Goal: Use online tool/utility: Utilize a website feature to perform a specific function

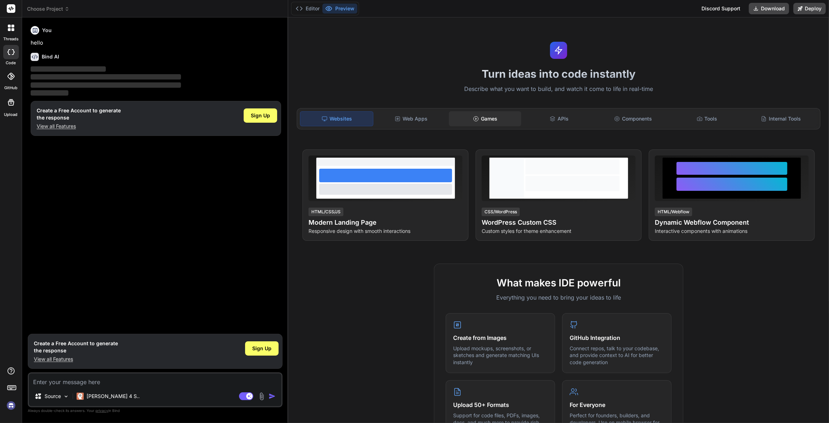
click at [473, 119] on icon at bounding box center [476, 119] width 6 height 6
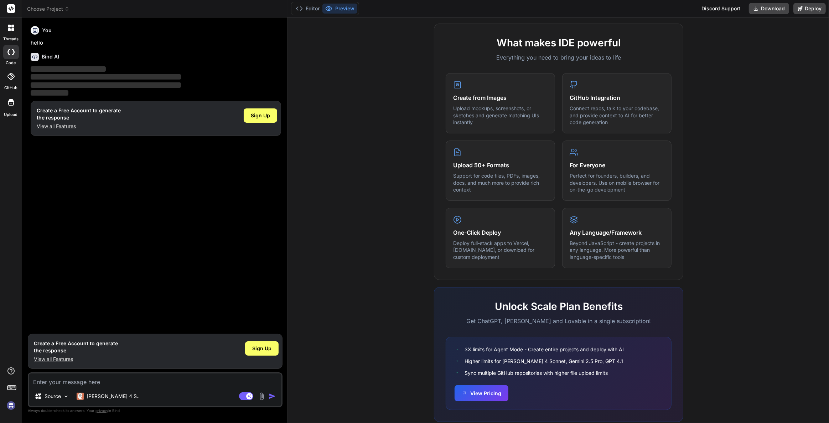
scroll to position [256, 0]
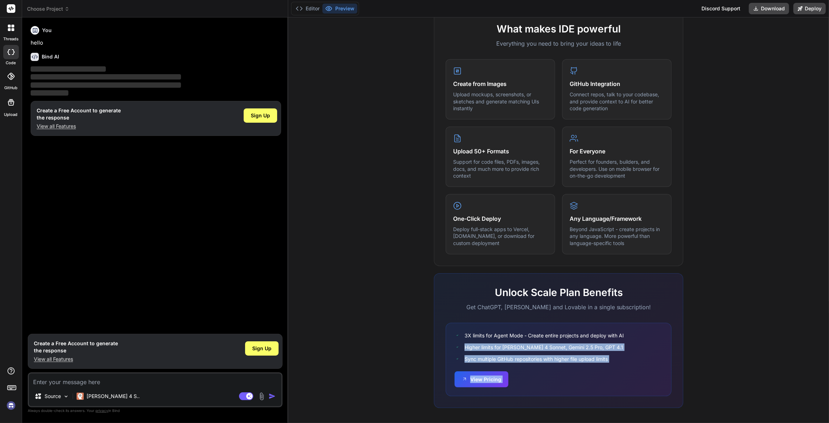
drag, startPoint x: 829, startPoint y: 127, endPoint x: 828, endPoint y: 333, distance: 205.9
click at [828, 333] on div "Turn ideas into code instantly Describe what you want to build, and watch it co…" at bounding box center [558, 219] width 541 height 405
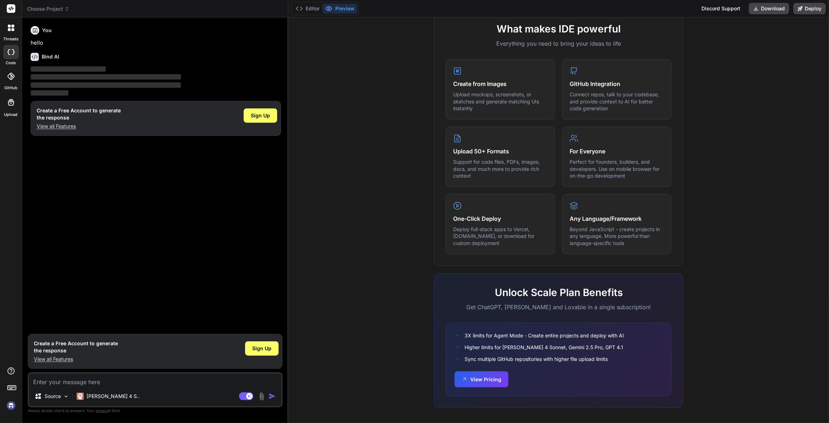
click at [391, 202] on div "What makes IDE powerful Everything you need to bring your ideas to life Create …" at bounding box center [559, 216] width 532 height 412
click at [265, 351] on span "Sign Up" at bounding box center [261, 348] width 19 height 7
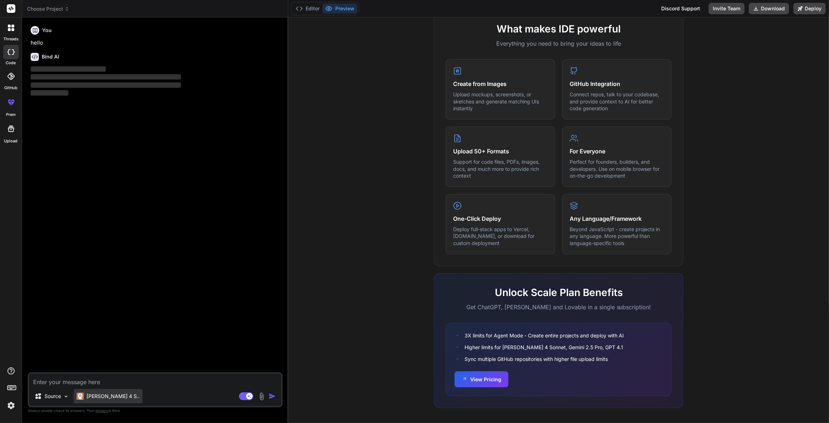
click at [85, 401] on div "[PERSON_NAME] 4 S.." at bounding box center [108, 396] width 69 height 14
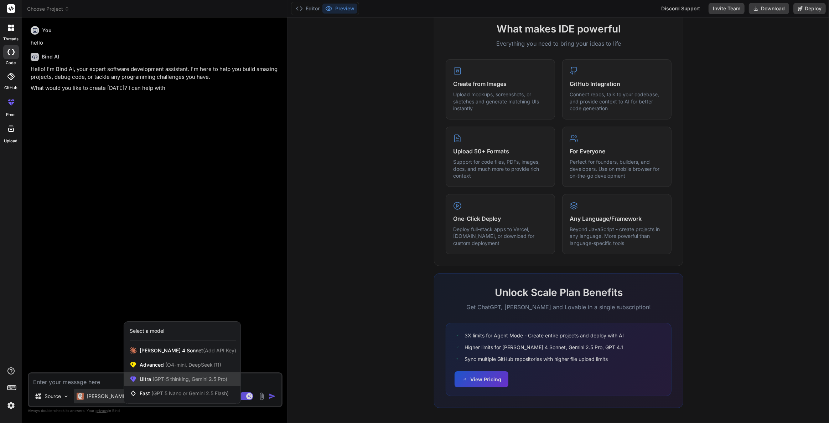
click at [175, 380] on span "(GPT-5 thinking, Gemini 2.5 Pro)" at bounding box center [189, 379] width 76 height 6
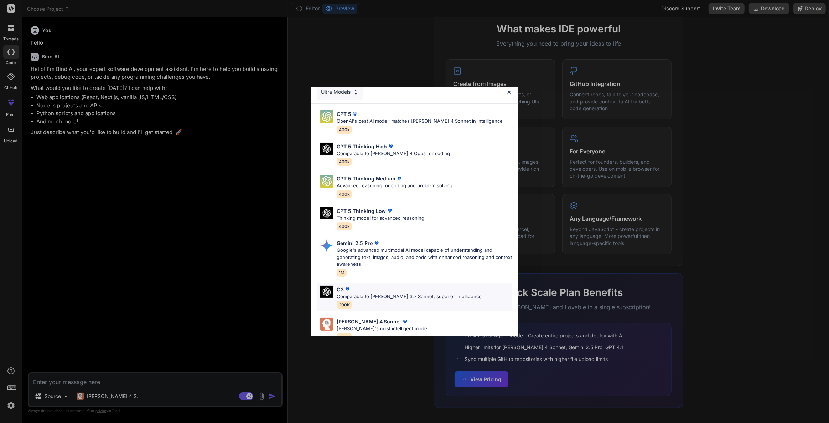
scroll to position [0, 0]
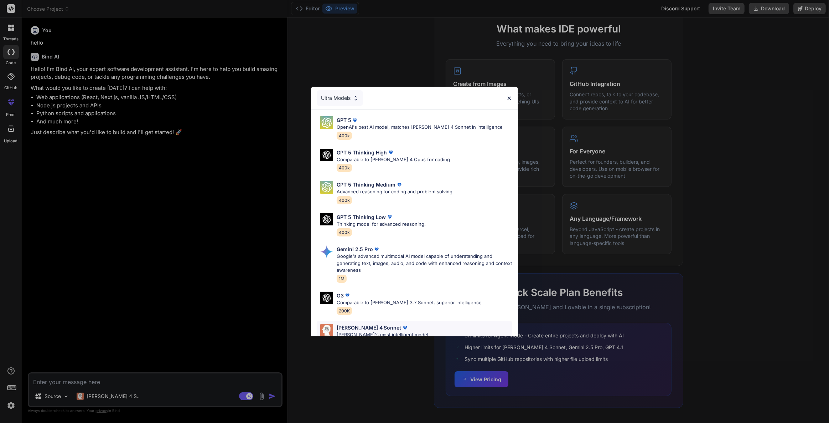
click at [404, 321] on div "[PERSON_NAME] 4 Sonnet [PERSON_NAME]'s most intelligent model 200K" at bounding box center [415, 335] width 196 height 29
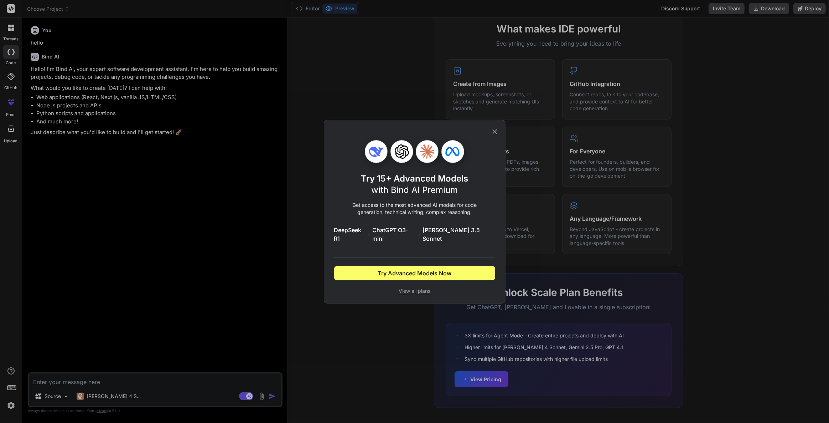
click at [412, 289] on span "View all plans" at bounding box center [414, 290] width 161 height 7
click at [415, 287] on span "View all plans" at bounding box center [414, 290] width 161 height 7
click at [493, 131] on icon at bounding box center [495, 132] width 8 height 8
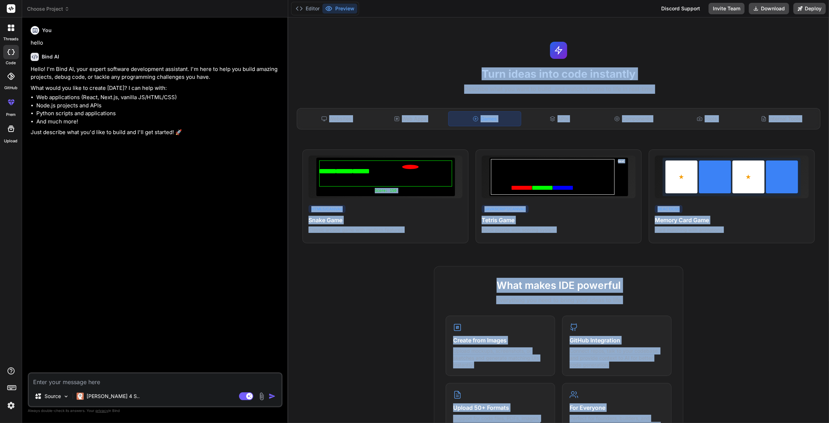
drag, startPoint x: 829, startPoint y: 196, endPoint x: 829, endPoint y: 0, distance: 196.0
click at [829, 0] on div "Editor Preview Discord Support Invite Team Download Deploy Turn ideas into code…" at bounding box center [558, 211] width 541 height 423
click at [741, 43] on div "Turn ideas into code instantly Describe what you want to build, and watch it co…" at bounding box center [558, 219] width 541 height 405
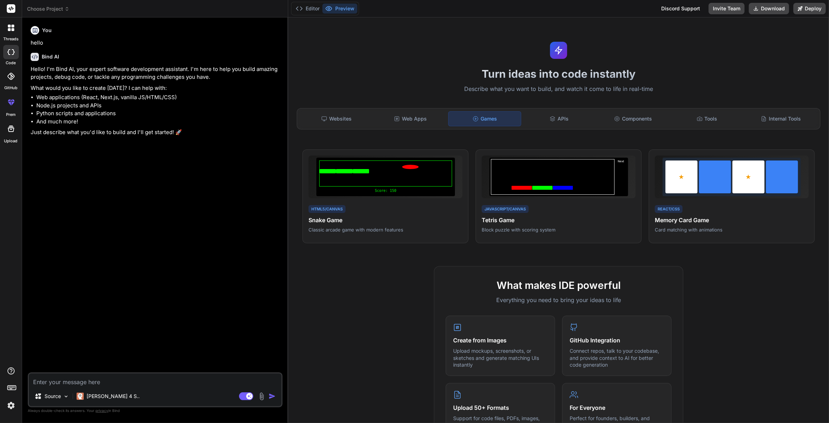
click at [709, 59] on div "Turn ideas into code instantly Describe what you want to build, and watch it co…" at bounding box center [558, 219] width 541 height 405
click at [61, 397] on div "Source" at bounding box center [52, 396] width 40 height 14
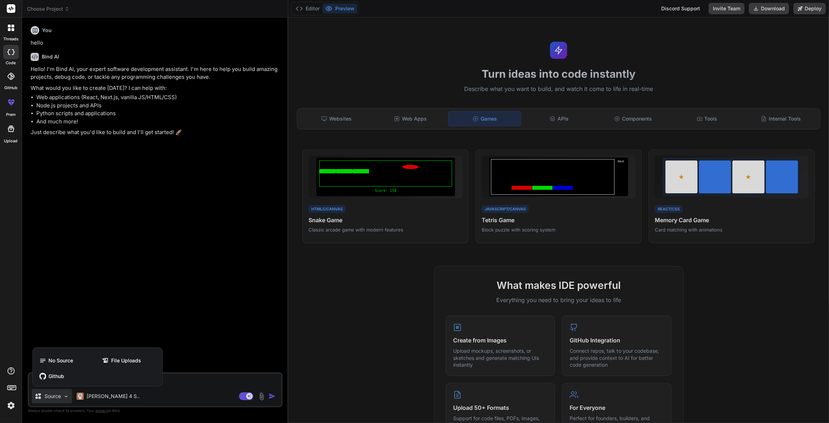
click at [61, 397] on div at bounding box center [414, 211] width 829 height 423
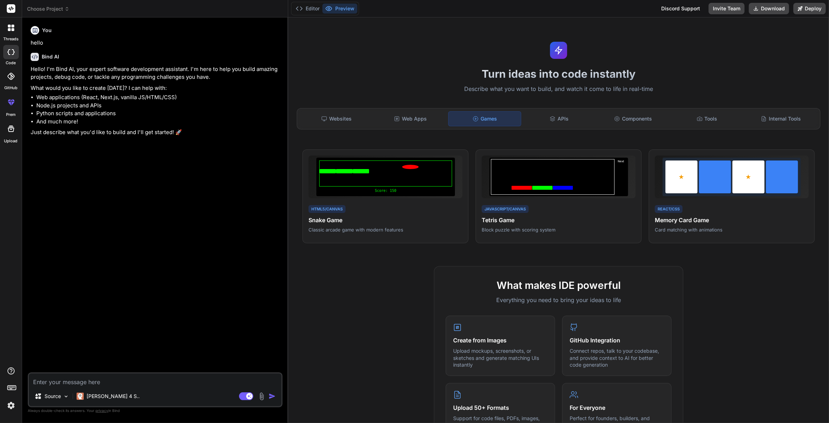
click at [139, 382] on textarea at bounding box center [155, 379] width 253 height 13
click at [84, 400] on div "[PERSON_NAME] 4 S.." at bounding box center [108, 396] width 69 height 14
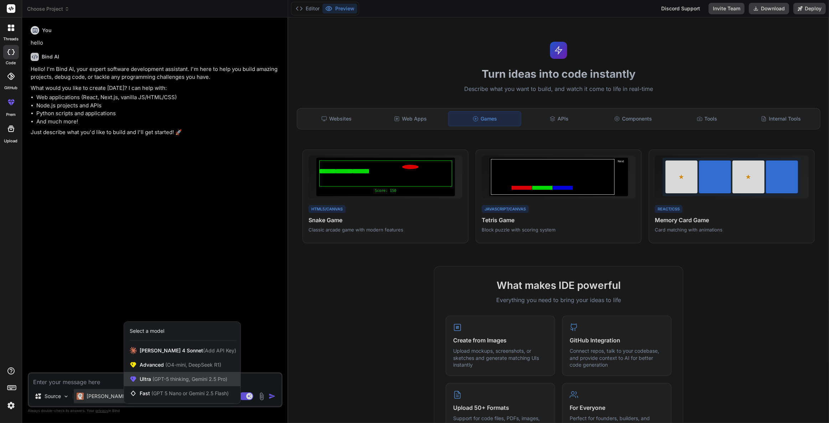
click at [180, 384] on div "Ultra (GPT-5 thinking, Gemini 2.5 Pro)" at bounding box center [182, 379] width 117 height 14
type textarea "x"
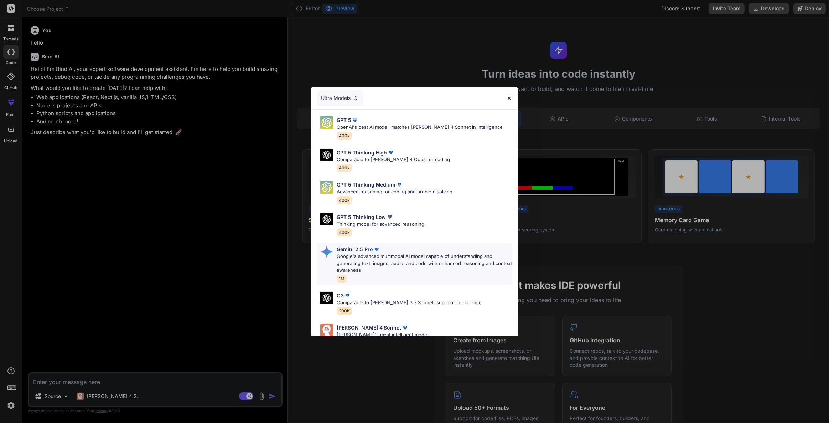
click at [402, 265] on p "Google's advanced multimodal AI model capable of understanding and generating t…" at bounding box center [425, 263] width 176 height 21
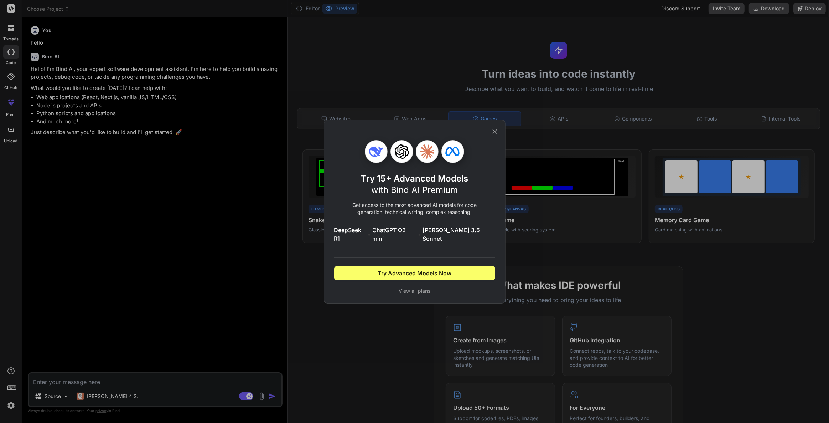
click at [498, 135] on icon at bounding box center [495, 132] width 8 height 8
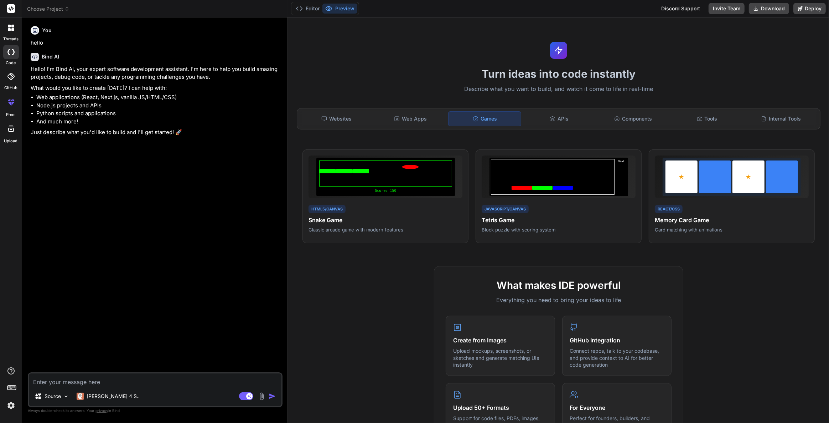
click at [143, 381] on textarea at bounding box center [155, 379] width 253 height 13
type textarea "ㅇ"
type textarea "x"
type textarea "1"
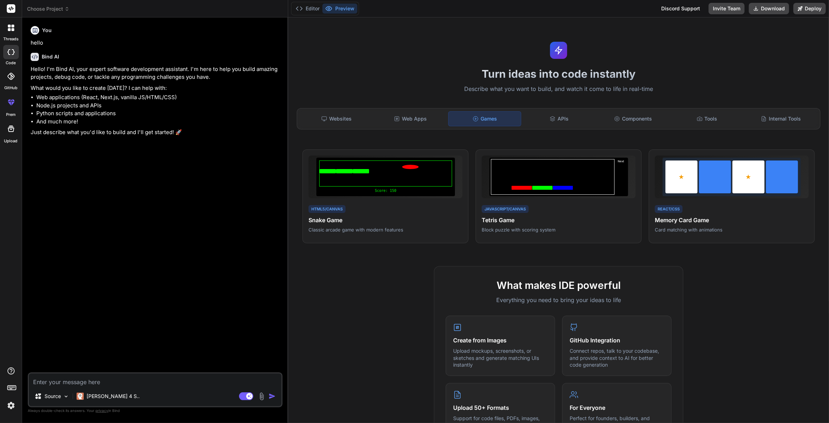
type textarea "x"
type textarea "19"
type textarea "x"
type textarea "199"
type textarea "x"
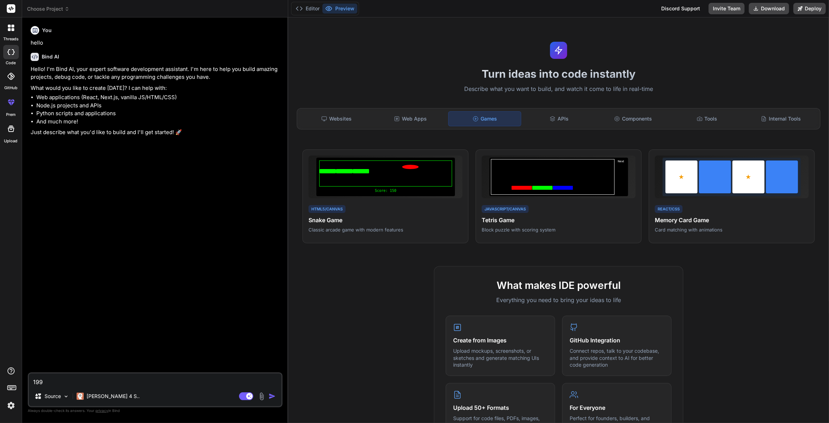
type textarea "1990"
type textarea "x"
type textarea "1990ㄴ"
type textarea "x"
type textarea "1990녀"
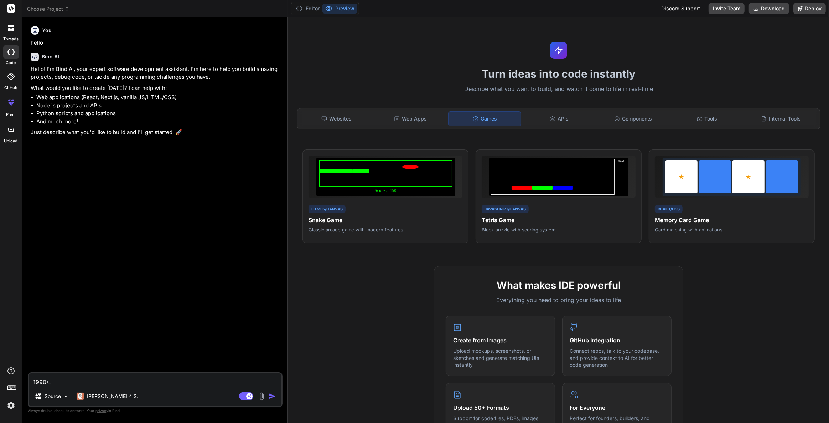
type textarea "x"
type textarea "1990년"
type textarea "x"
type textarea "1990년ㄷ"
type textarea "x"
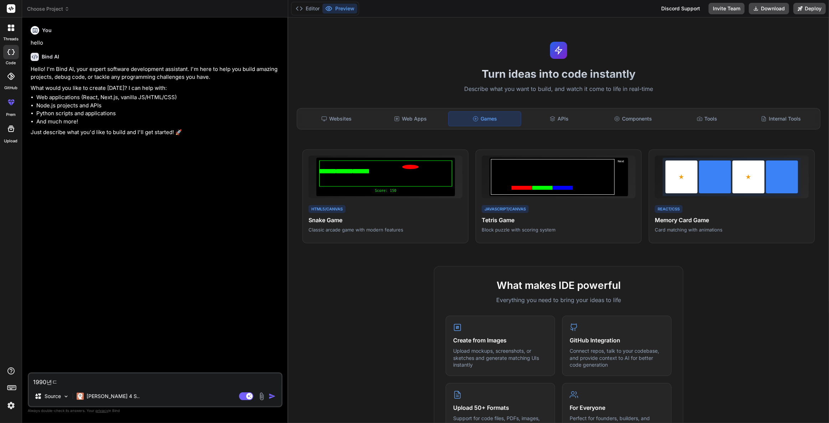
type textarea "1990년대"
type textarea "x"
type textarea "1990년대"
type textarea "x"
type textarea "1990년대 ㄴ"
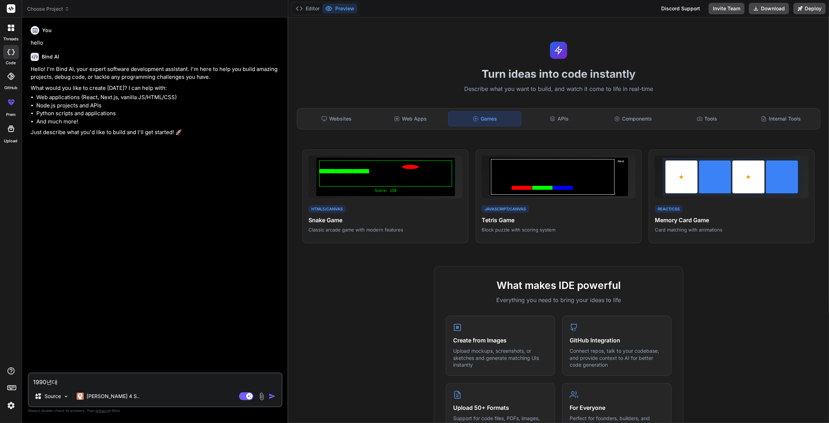
type textarea "x"
type textarea "1990년대 느"
type textarea "x"
type textarea "1990년대 늒"
type textarea "x"
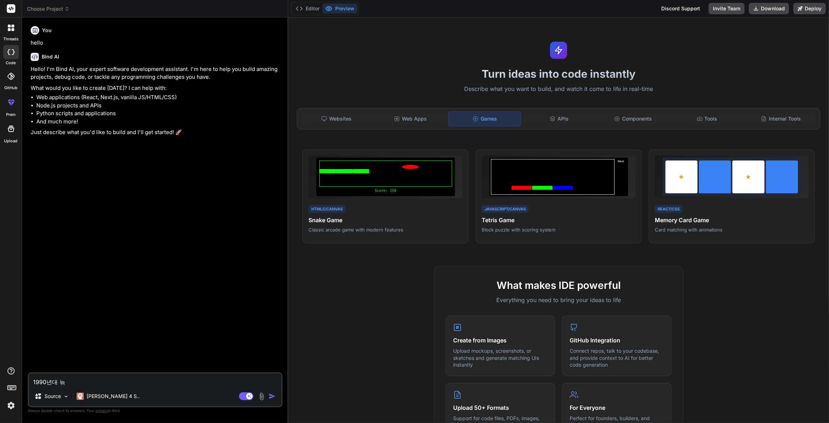
type textarea "1990년대 느끼"
type textarea "x"
type textarea "1990년대 느낌"
type textarea "x"
type textarea "1990년대 느낌ㅇ"
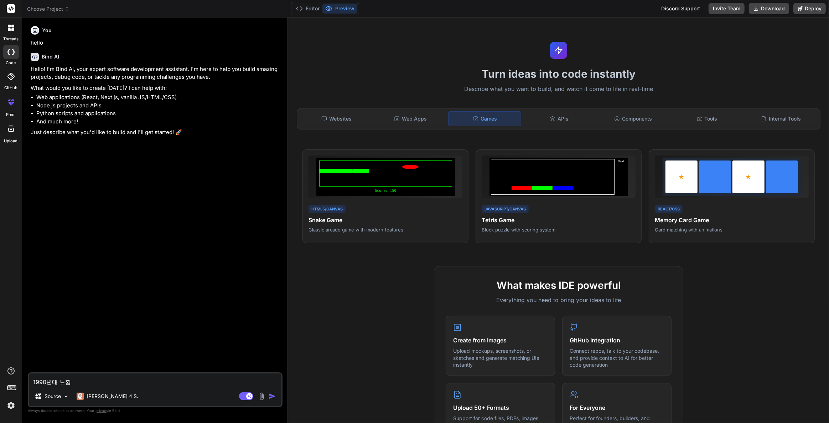
type textarea "x"
type textarea "1990년대 느낌으"
type textarea "x"
type textarea "1990년대 느낌의"
type textarea "x"
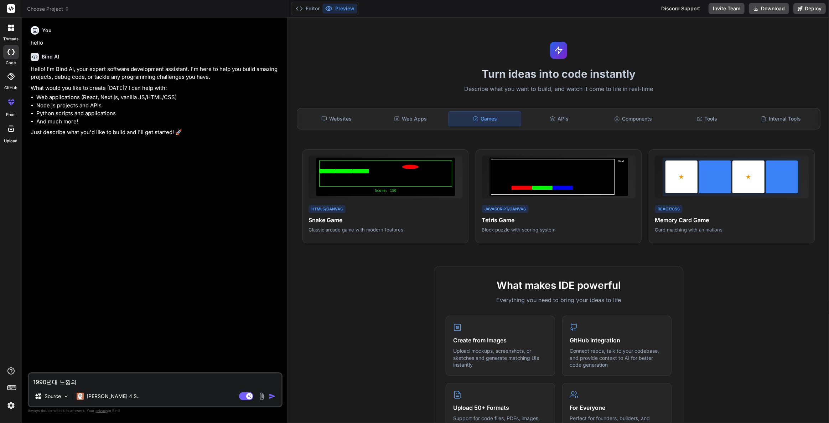
type textarea "1990년대 느낌의"
type textarea "x"
type textarea "1990년대 느낌의 M"
type textarea "x"
type textarea "1990년대 느낌의 MM"
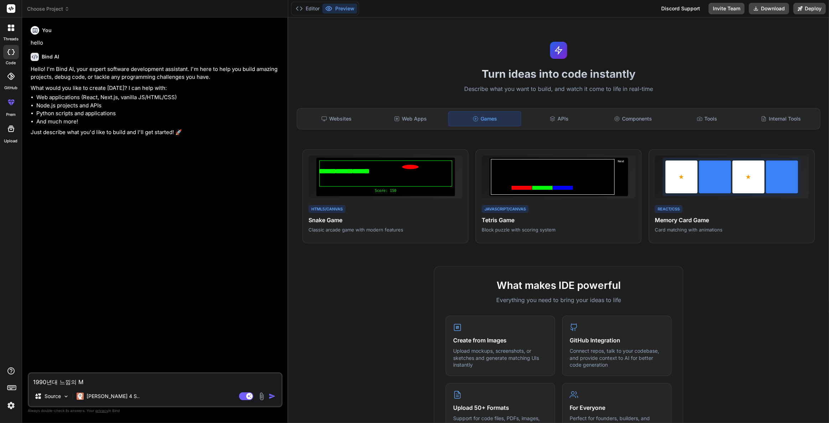
type textarea "x"
type textarea "1990년대 느낌의 MMO"
type textarea "x"
type textarea "1990년대 느낌의 MMOR"
type textarea "x"
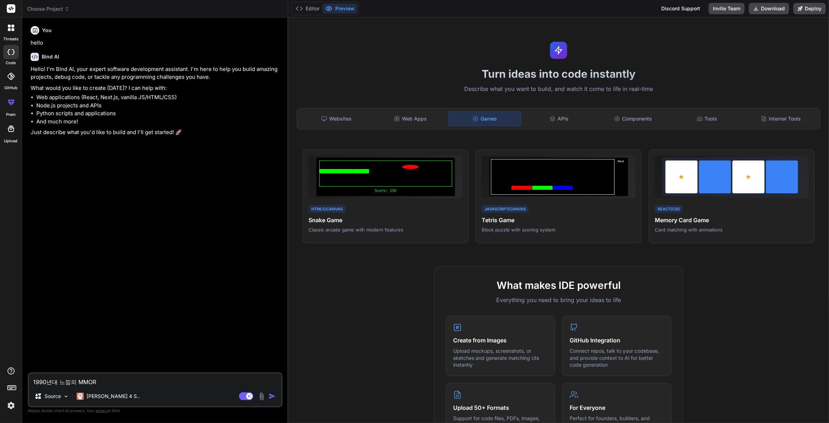
type textarea "1990년대 느낌의 MMORP"
type textarea "x"
type textarea "1990년대 느낌의 MMORPG"
type textarea "x"
type textarea "1990년대 느낌의 MMORPGㄹ"
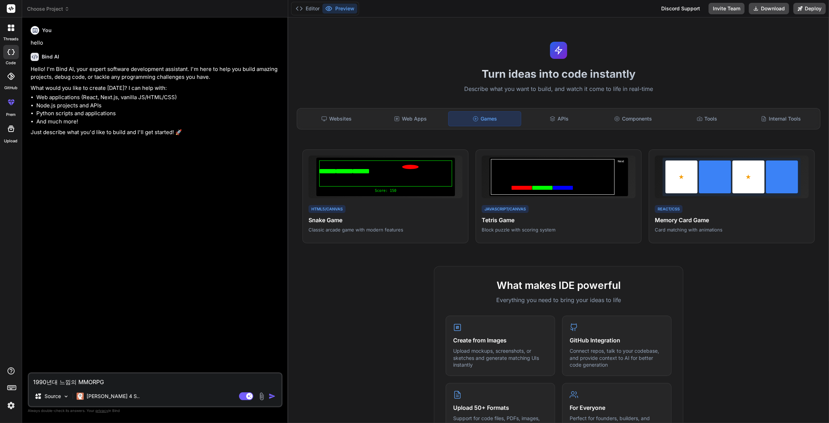
type textarea "x"
type textarea "1990년대 느낌의 MMORPG르"
type textarea "x"
type textarea "1990년대 느낌의 MMORPG를"
type textarea "x"
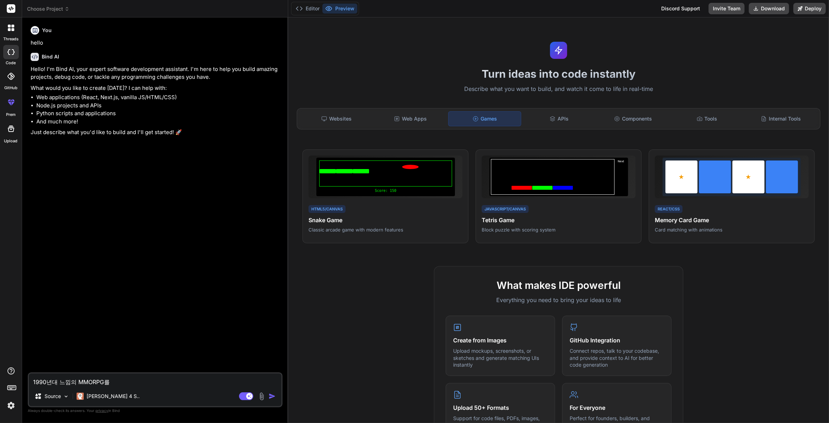
type textarea "1990년대 느낌의 MMORPG를"
type textarea "x"
type textarea "1990년대 느낌의 MMORPG를 ㅁ"
type textarea "x"
type textarea "1990년대 느낌의 MMORPG를 마"
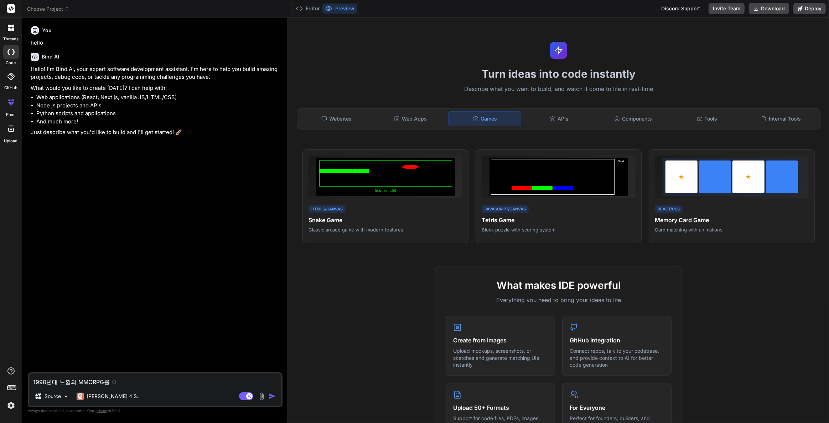
type textarea "x"
type textarea "1990년대 느낌의 MMORPG를 만"
type textarea "x"
type textarea "1990년대 느낌의 MMORPG를 만ㄷ"
type textarea "x"
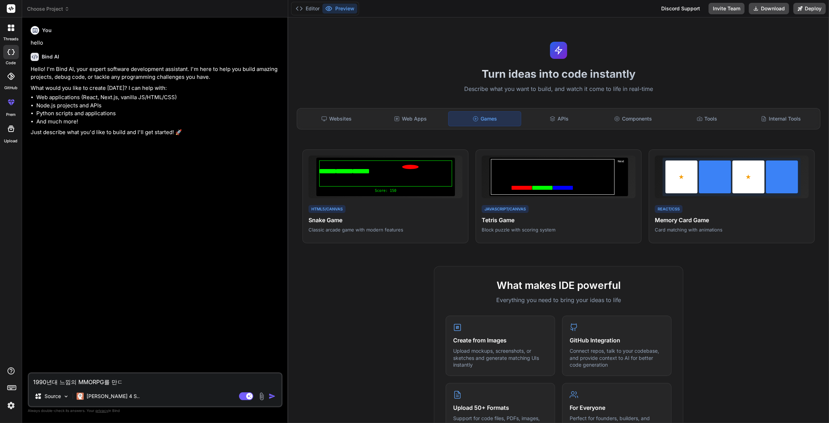
type textarea "1990년대 느낌의 MMORPG를 만드"
type textarea "x"
type textarea "1990년대 느낌의 MMORPG를 만들"
type textarea "x"
type textarea "1990년대 느낌의 MMORPG를 만들ㅇ"
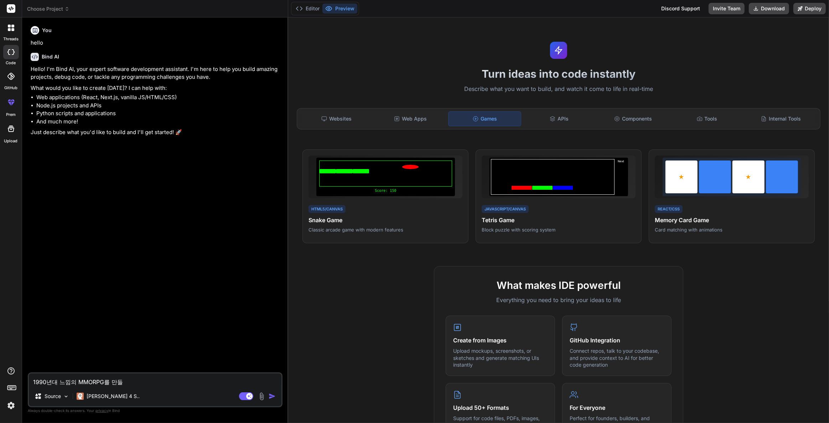
type textarea "x"
type textarea "1990년대 느낌의 MMORPG를 만들어"
type textarea "x"
type textarea "1990년대 느낌의 MMORPG를 만들엊"
type textarea "x"
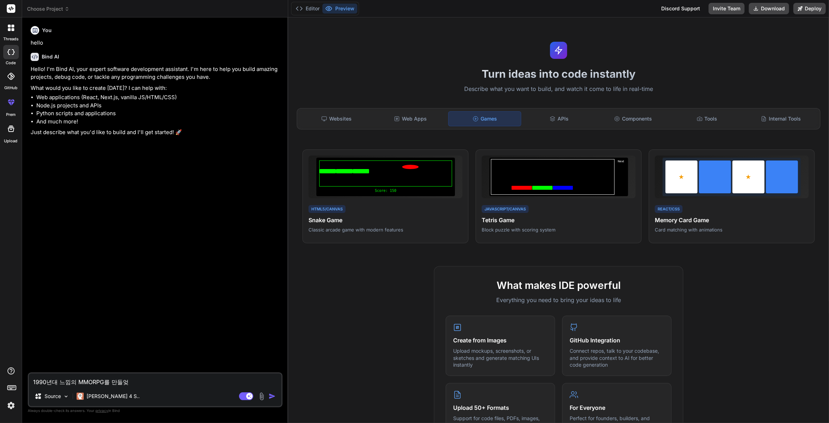
type textarea "1990년대 느낌의 MMORPG를 만들어주"
type textarea "x"
type textarea "1990년대 느낌의 MMORPG를 만들어줘"
type textarea "x"
click at [74, 378] on textarea "1990년대 느낌의 MMORPG를 만들어줘" at bounding box center [155, 379] width 253 height 13
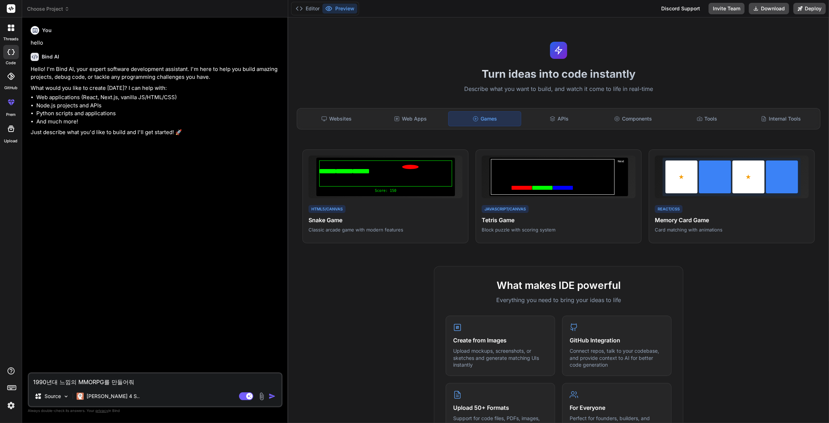
type textarea "1990년대 느낌의( MMORPG를 만들어줘"
type textarea "x"
type textarea "1990년대 느낌의(ㄹ MMORPG를 만들어줘"
type textarea "x"
type textarea "1990년대 느낌의(리 MMORPG를 만들어줘"
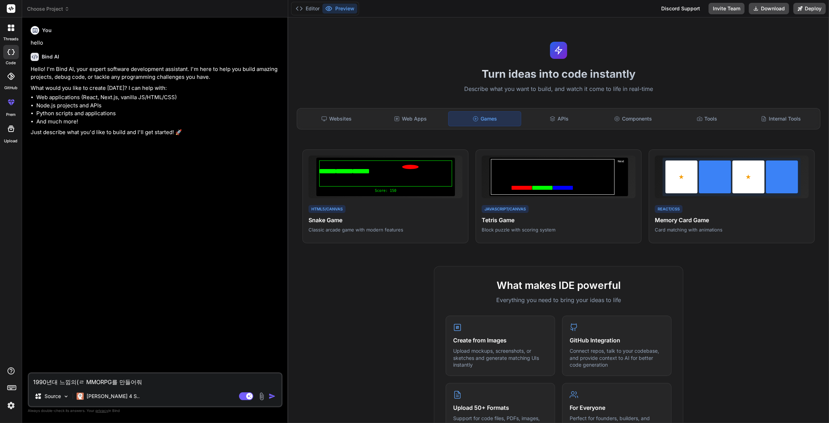
type textarea "x"
type textarea "1990년대 느낌의(린 MMORPG를 만들어줘"
type textarea "x"
type textarea "1990년대 느낌의(리니 MMORPG를 만들어줘"
type textarea "x"
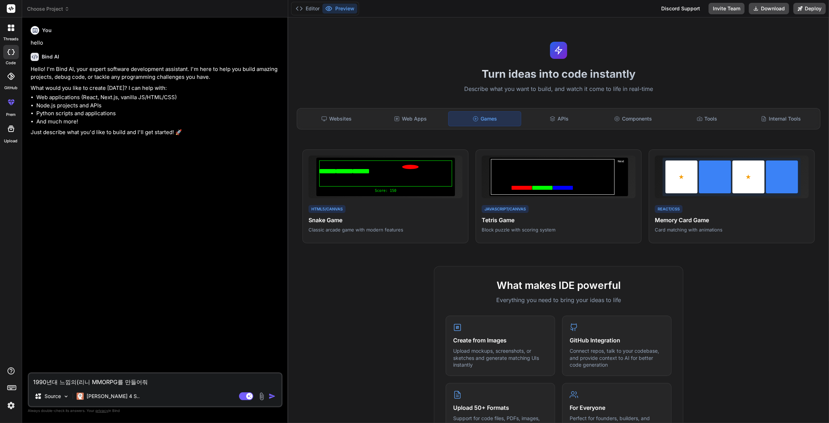
type textarea "1990년대 느낌의(리닞 MMORPG를 만들어줘"
type textarea "x"
type textarea "1990년대 느낌의(리니지 MMORPG를 만들어줘"
type textarea "x"
type textarea "1990년대 느낌의(리니지, MMORPG를 만들어줘"
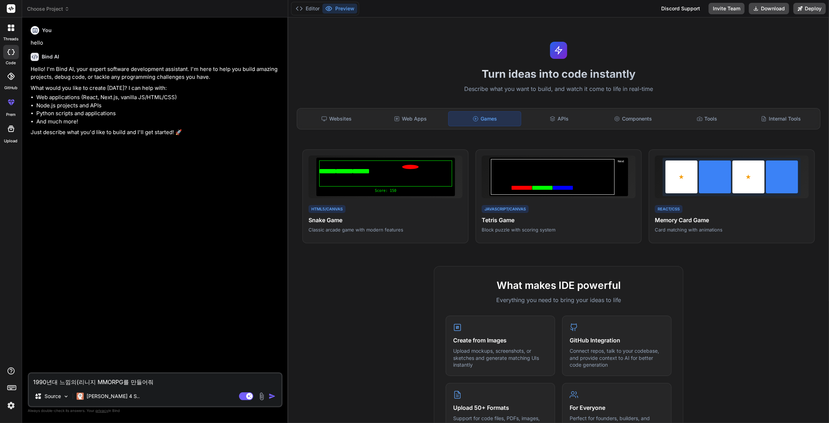
type textarea "x"
type textarea "1990년대 느낌의(리니지, MMORPG를 만들어줘"
type textarea "x"
type textarea "1990년대 느낌의(리니지, ㅂ MMORPG를 만들어줘"
type textarea "x"
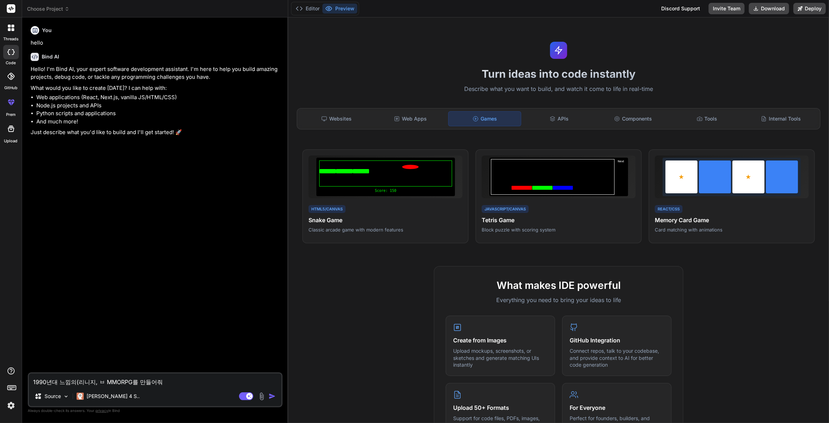
type textarea "1990년대 느낌의(리니지, 바 MMORPG를 만들어줘"
type textarea "x"
type textarea "1990년대 느낌의(리니지, 발 MMORPG를 만들어줘"
type textarea "x"
type textarea "1990년대 느낌의(리니지, 바라 MMORPG를 만들어줘"
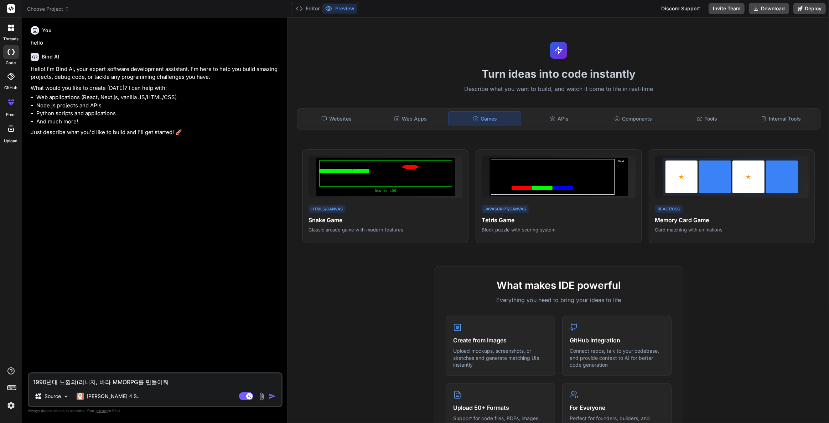
type textarea "x"
type textarea "1990년대 느낌의(리니지, 바람 MMORPG를 만들어줘"
type textarea "x"
type textarea "1990년대 느낌의(리니지, 바람ㅇ MMORPG를 만들어줘"
type textarea "x"
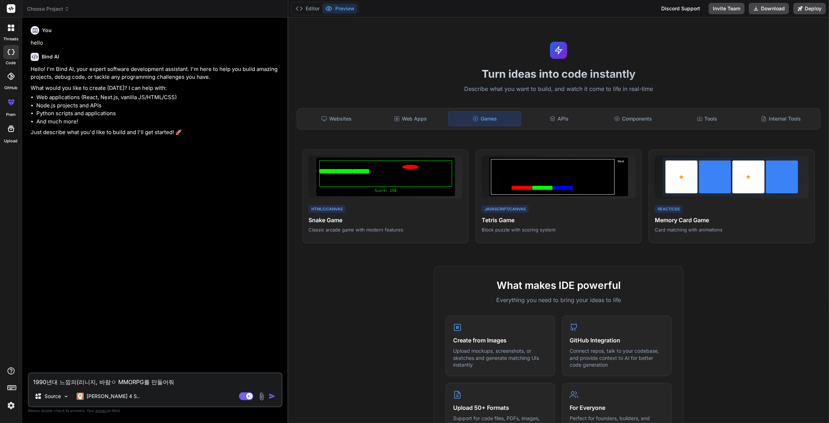
type textarea "1990년대 느낌의(리니지, 바람으 MMORPG를 만들어줘"
type textarea "x"
type textarea "1990년대 느낌의(리니지, 바람으ㅐ MMORPG를 만들어줘"
type textarea "x"
type textarea "1990년대 느낌의(리니지, 바람으ㅐㅣ MMORPG를 만들어줘"
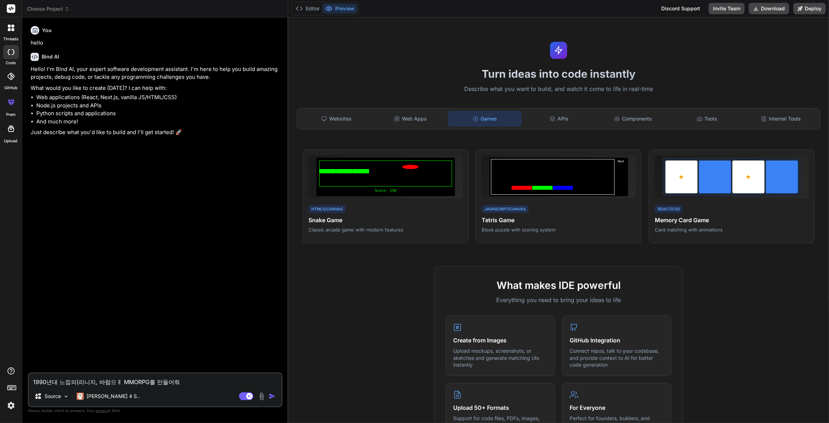
type textarea "x"
type textarea "1990년대 느낌의(리니지, 바람으ㅐ MMORPG를 만들어줘"
type textarea "x"
type textarea "1990년대 느낌의(리니지, 바람으 MMORPG를 만들어줘"
type textarea "x"
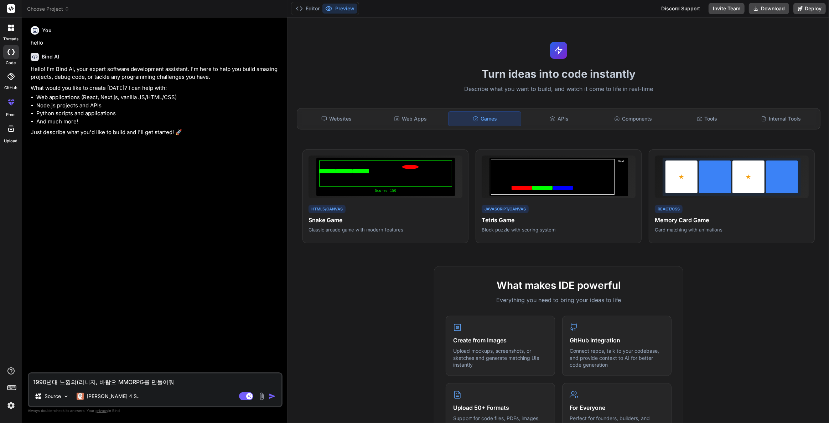
type textarea "1990년대 느낌의(리니지, 바람 MMORPG를 만들어줘"
type textarea "x"
type textarea "1990년대 느낌의(리니지, 바람ㅇ MMORPG를 만들어줘"
type textarea "x"
type textarea "1990년대 느낌의(리니지, 바람으 MMORPG를 만들어줘"
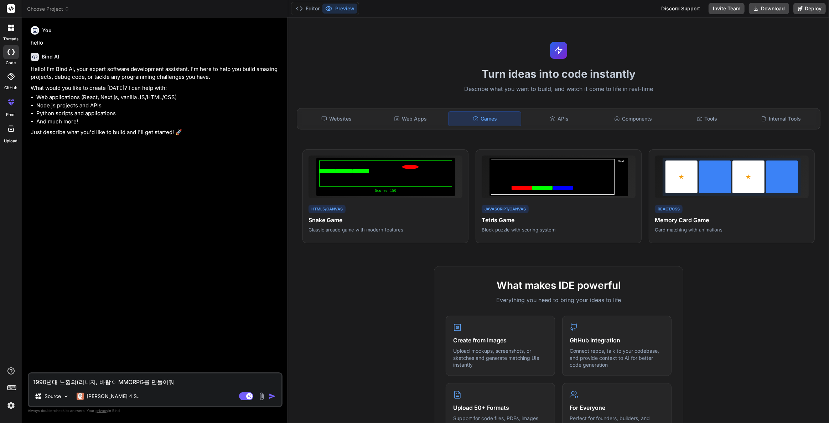
type textarea "x"
type textarea "1990년대 느낌의(리니지, 바람의 MMORPG를 만들어줘"
type textarea "x"
type textarea "1990년대 느낌의(리니지, 바람의 MMORPG를 만들어줘"
type textarea "x"
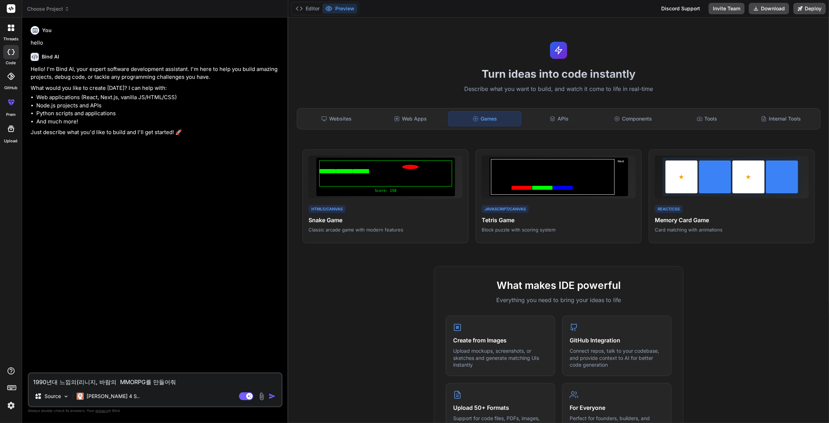
type textarea "1990년대 느낌의(리니지, 바람의 ㄴ MMORPG를 만들어줘"
type textarea "x"
type textarea "1990년대 느낌의(리니지, 바람의 나 MMORPG를 만들어줘"
type textarea "x"
type textarea "1990년대 느낌의(리니지, 바람의 날 MMORPG를 만들어줘"
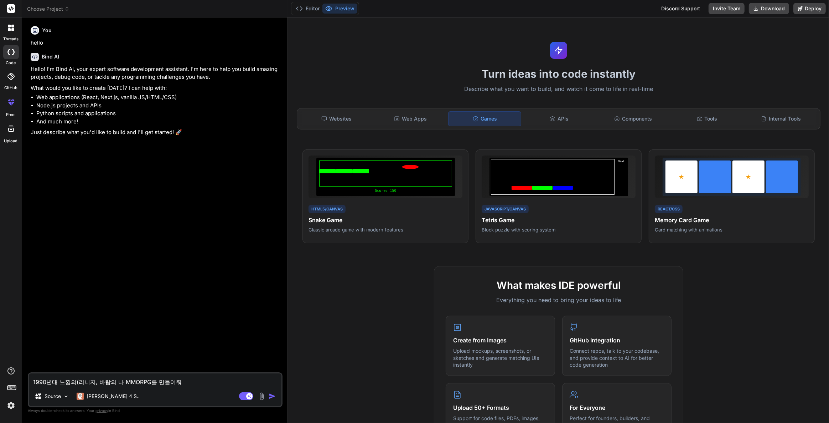
type textarea "x"
type textarea "1990년대 느낌의(리니지, 바람의 나라 MMORPG를 만들어줘"
type textarea "x"
type textarea "1990년대 느낌의(리니지, 바람의 나라) MMORPG를 만들어줘"
type textarea "x"
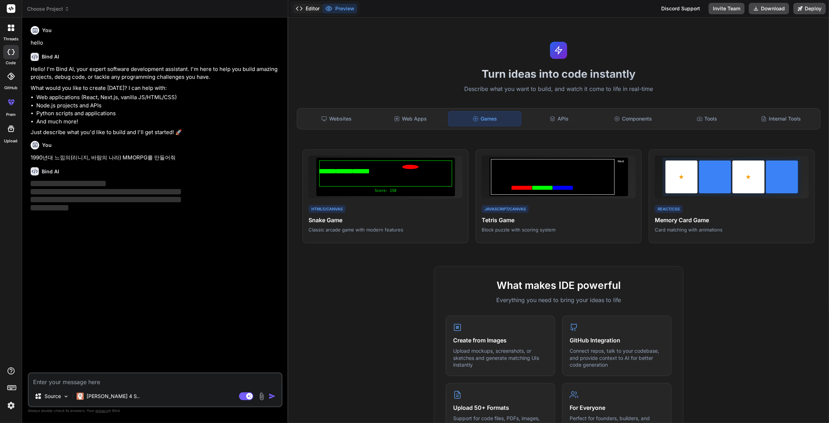
click at [317, 6] on button "Editor" at bounding box center [308, 9] width 30 height 10
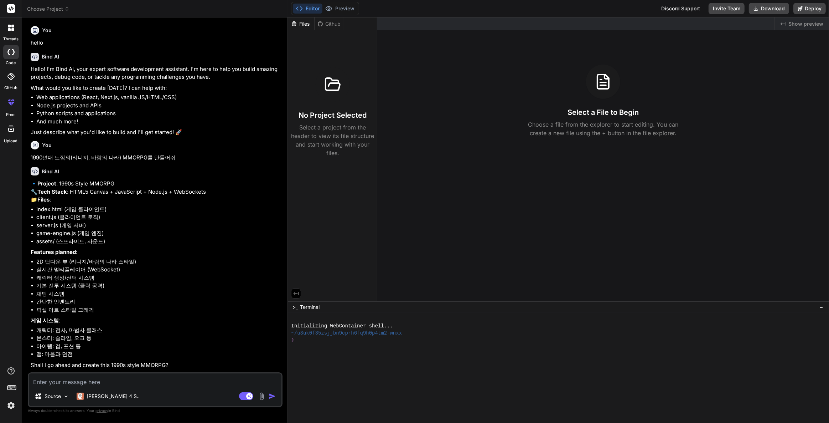
click at [224, 290] on li "기본 전투 시스템 (클릭 공격)" at bounding box center [158, 285] width 245 height 8
type textarea "x"
click at [345, 7] on button "Preview" at bounding box center [339, 9] width 35 height 10
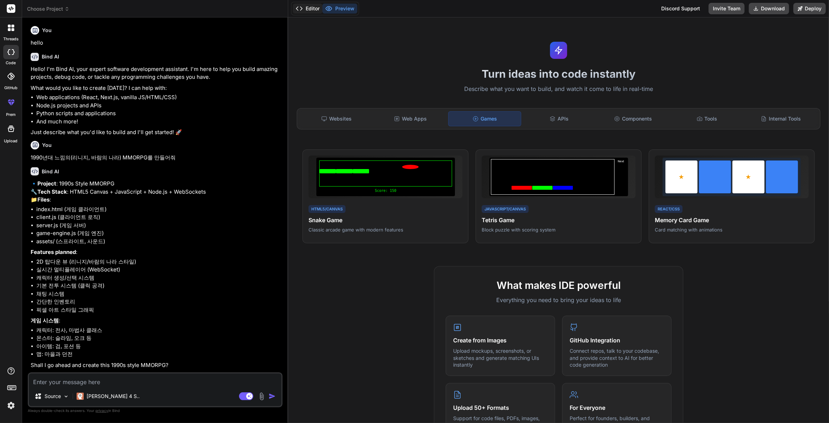
click at [314, 11] on button "Editor" at bounding box center [308, 9] width 30 height 10
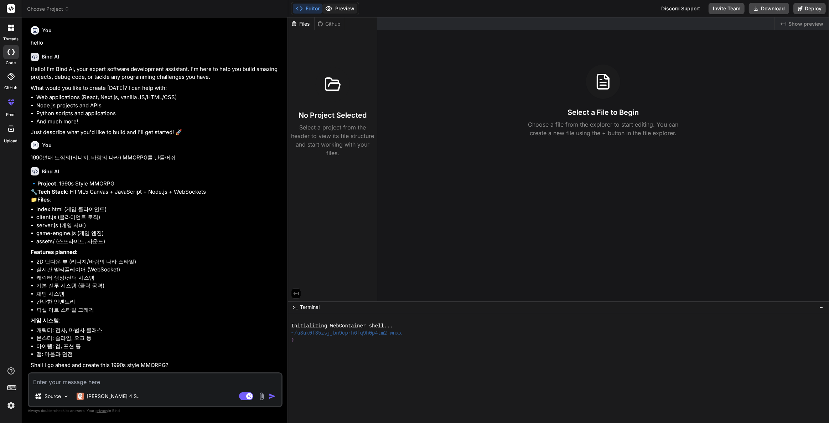
click at [331, 10] on icon at bounding box center [328, 8] width 7 height 7
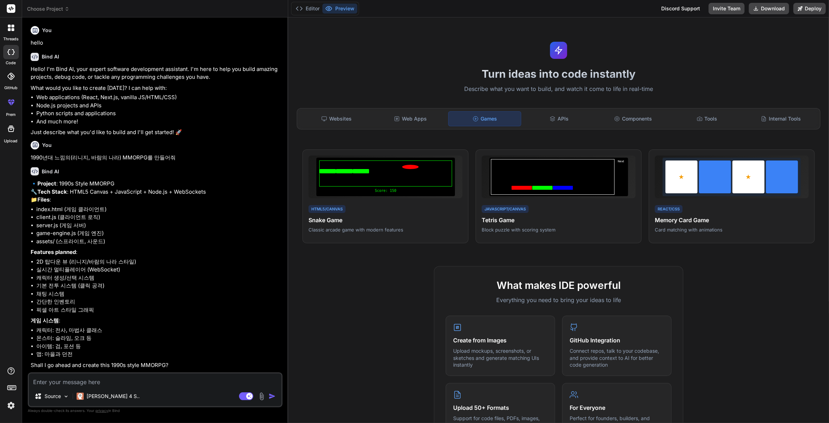
click at [242, 141] on div "You" at bounding box center [156, 145] width 250 height 9
click at [153, 385] on textarea at bounding box center [155, 379] width 253 height 13
type textarea "ㅇ"
type textarea "x"
type textarea "이"
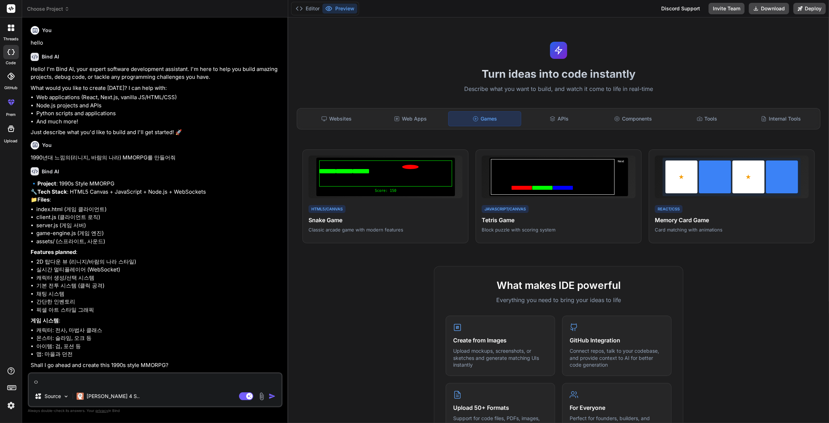
type textarea "x"
type textarea "잊"
type textarea "x"
type textarea "이제"
type textarea "x"
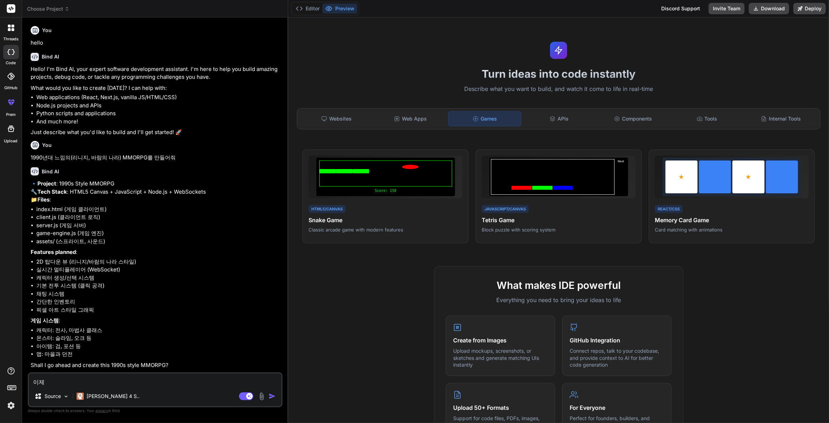
type textarea "이제"
type textarea "x"
type textarea "이제 ㄱ"
type textarea "x"
type textarea "이제 개"
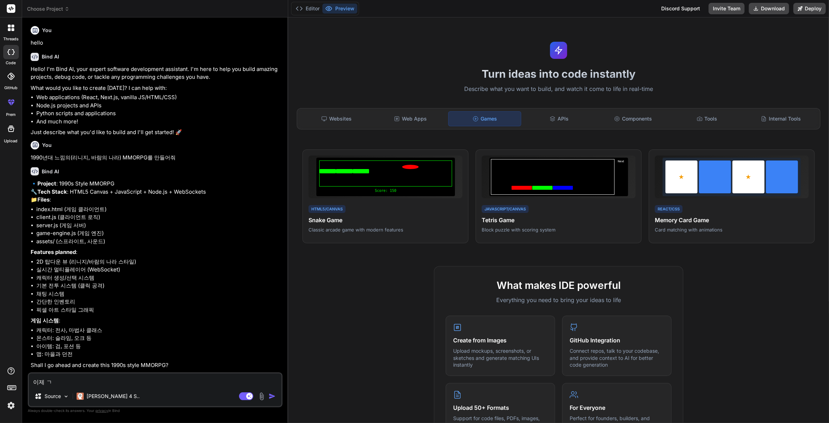
type textarea "x"
type textarea "이제 갭"
type textarea "x"
type textarea "이제 개바"
type textarea "x"
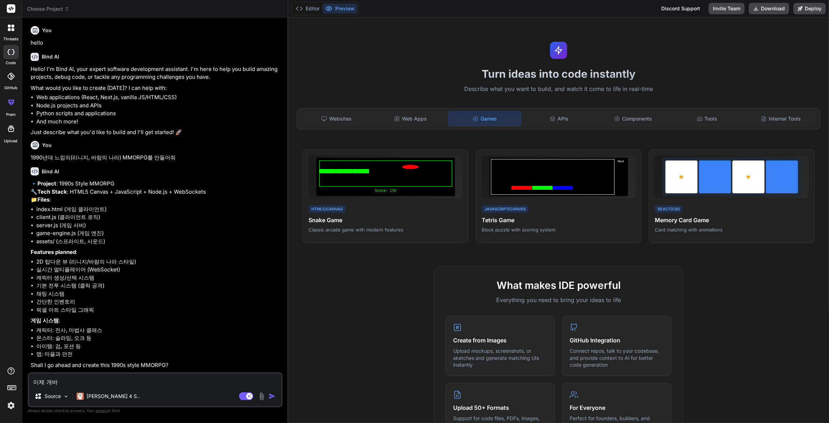
type textarea "이제 개발"
type textarea "x"
type textarea "이제 개밣"
type textarea "x"
type textarea "이제 개발해"
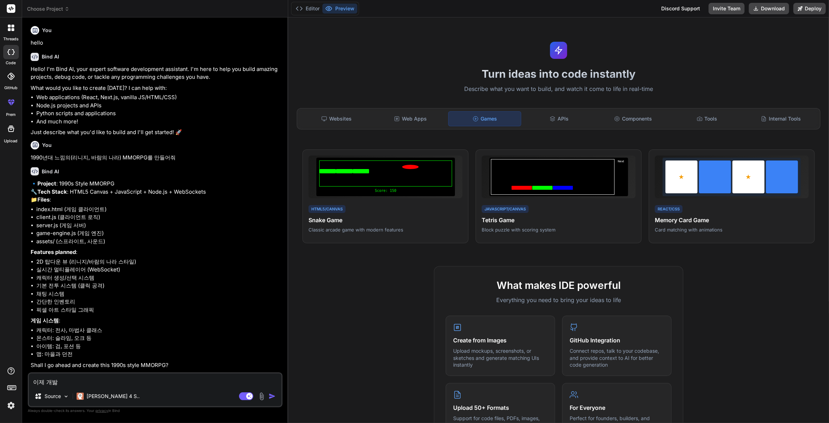
type textarea "x"
type textarea "이제 개발해"
type textarea "x"
type textarea "이제 개발해 ㅇ"
type textarea "x"
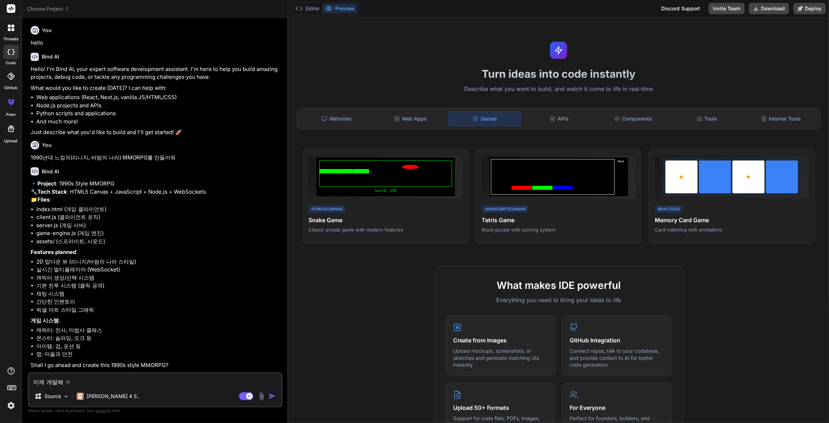
type textarea "이제 개발해 으"
type textarea "x"
type textarea "이제 개발해 음"
type textarea "x"
type textarea "이제 개발해 음ㅇ"
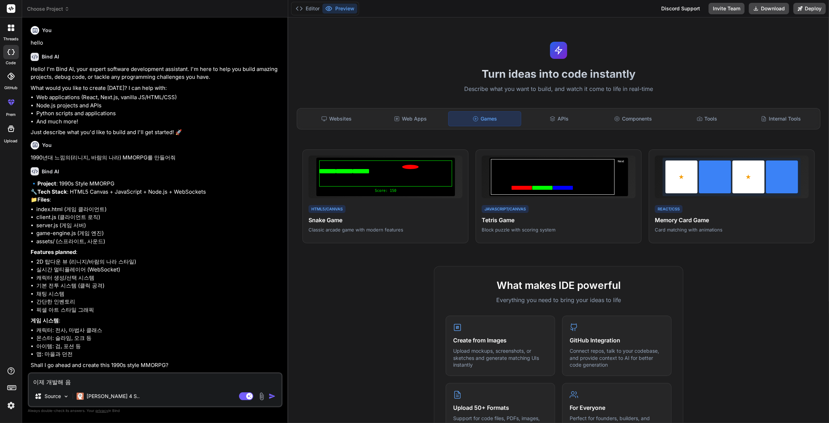
type textarea "x"
type textarea "이제 개발해 음아"
type textarea "x"
type textarea "이제 개발해 음악"
type textarea "x"
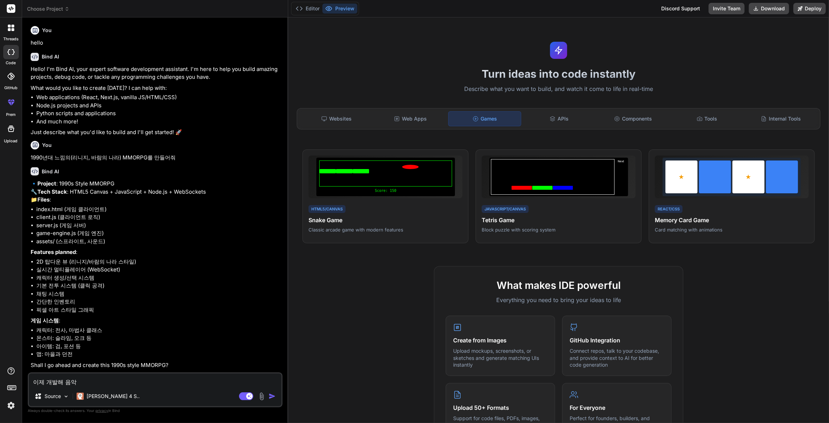
type textarea "이제 개발해 음악ㄷ"
type textarea "x"
type textarea "이제 개발해 음악도"
type textarea "x"
type textarea "이제 개발해 음악도"
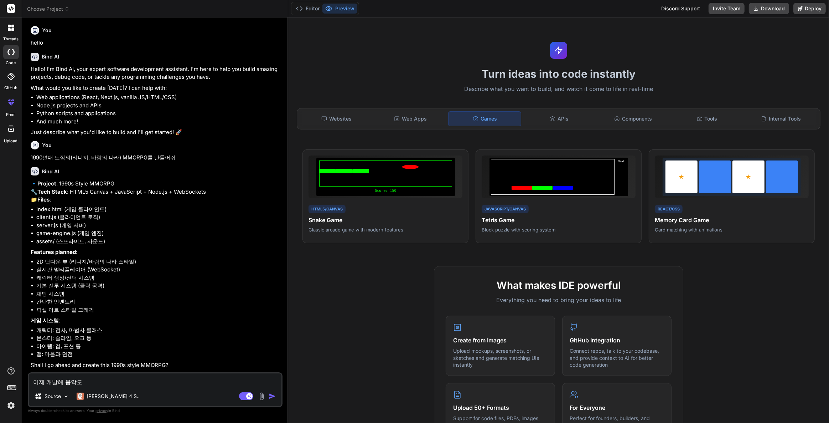
type textarea "x"
type textarea "이제 개발해 음악도 1"
type textarea "x"
type textarea "이제 개발해 음악도 19"
type textarea "x"
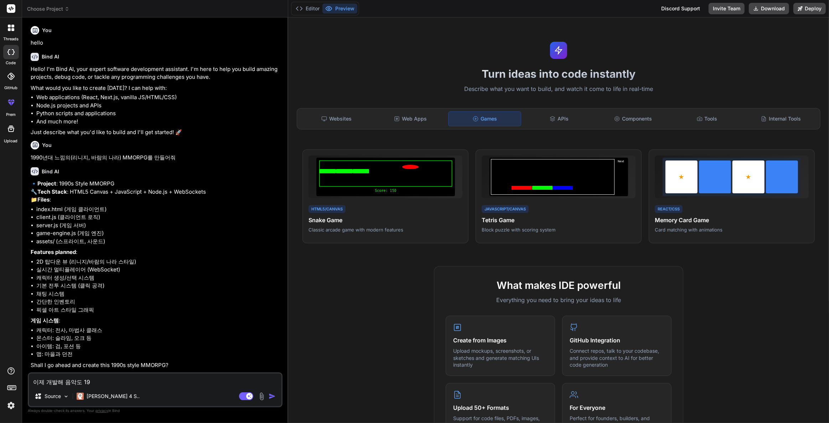
type textarea "이제 개발해 음악도 199"
type textarea "x"
type textarea "이제 개발해 음악도 1990"
type textarea "x"
type textarea "이제 개발해 음악도 1990ㄴ"
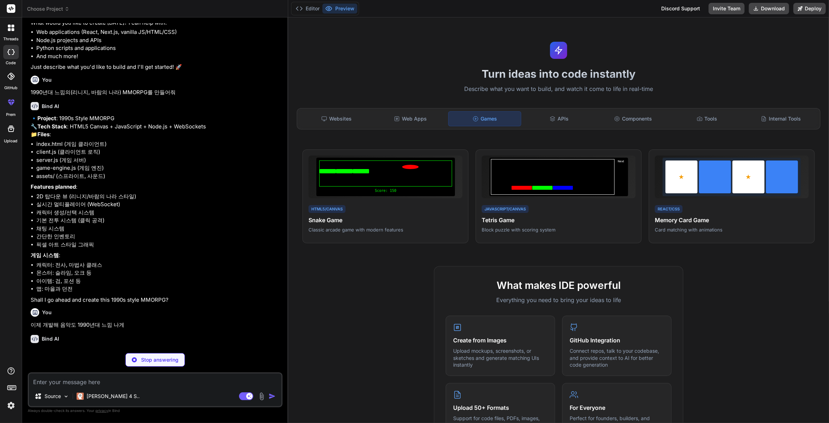
scroll to position [87, 0]
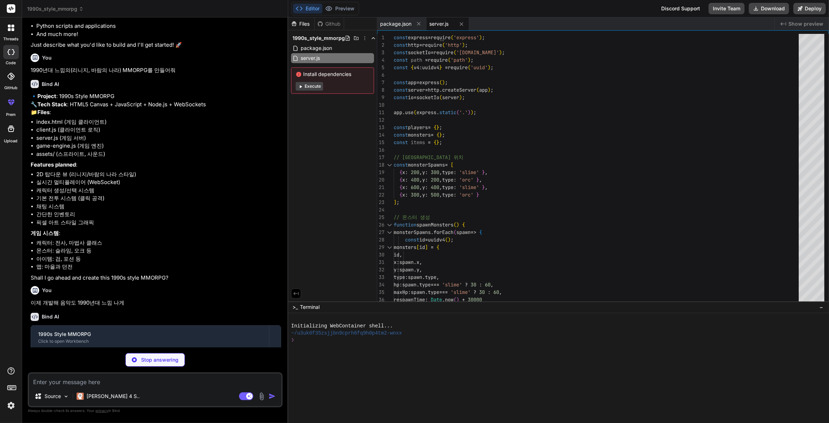
click at [352, 76] on span "Install dependencies" at bounding box center [333, 74] width 74 height 7
click at [306, 85] on button "Execute" at bounding box center [309, 86] width 27 height 9
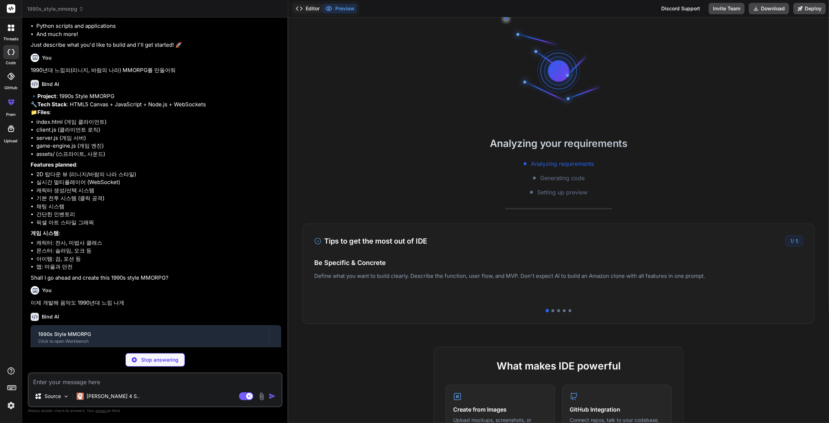
click at [310, 10] on button "Editor" at bounding box center [308, 9] width 30 height 10
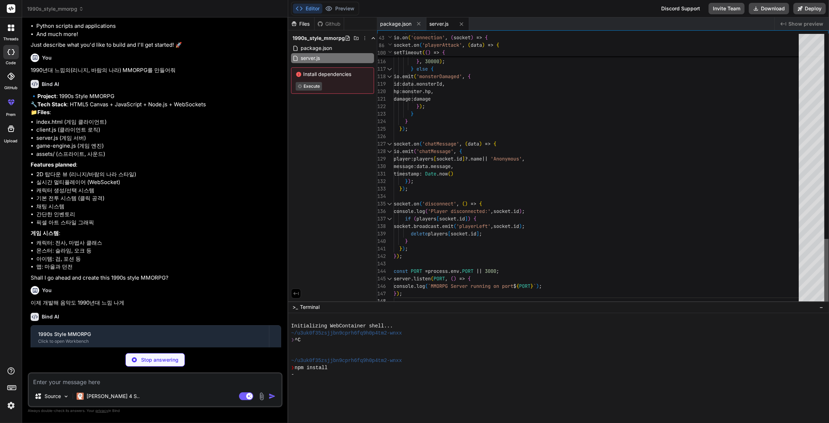
click at [825, 305] on div at bounding box center [827, 272] width 4 height 66
click at [401, 25] on span "package.json" at bounding box center [395, 23] width 31 height 7
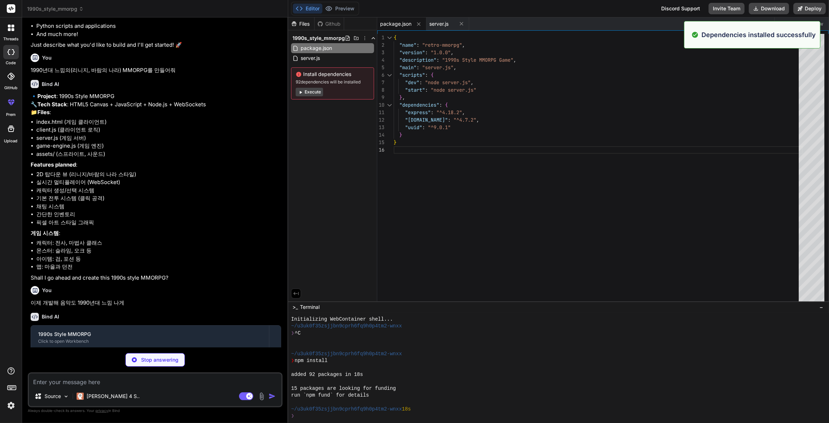
scroll to position [27, 0]
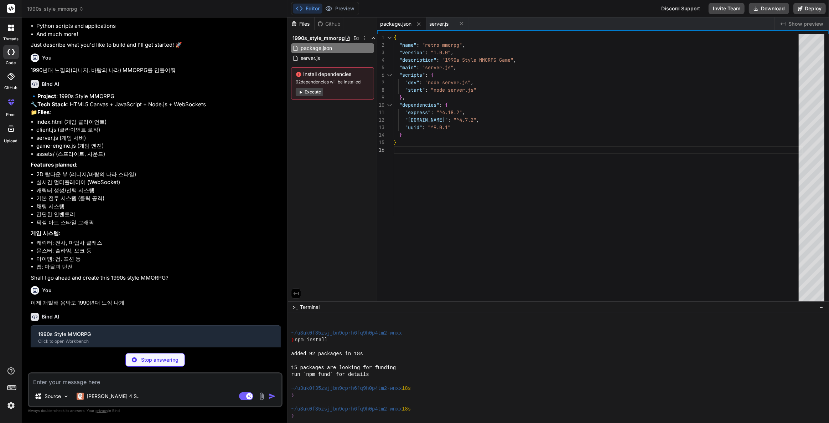
click at [311, 92] on button "Execute" at bounding box center [309, 92] width 27 height 9
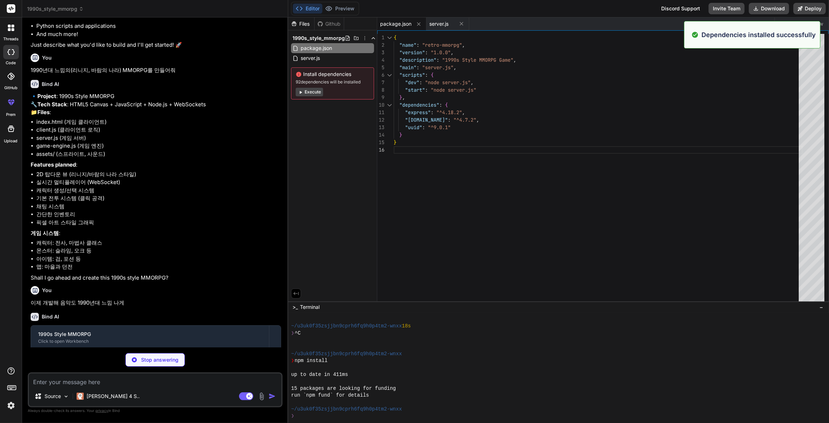
scroll to position [131, 0]
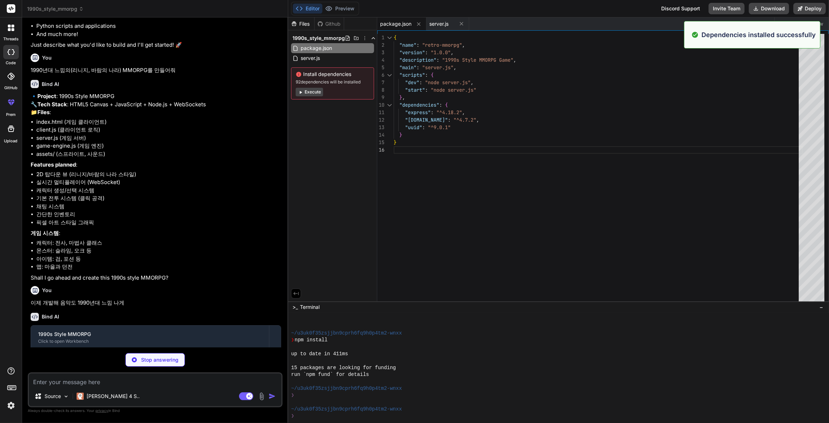
click at [309, 87] on div "Install dependencies 92 dependencies will be installed Execute" at bounding box center [332, 83] width 83 height 32
click at [311, 89] on button "Execute" at bounding box center [309, 92] width 27 height 9
click at [436, 31] on div "1 2 3 4 5 6 7 8 9 10 11 12 13 14 15 16 { "name" : "retro-mmorpg" , "version" : …" at bounding box center [602, 165] width 451 height 271
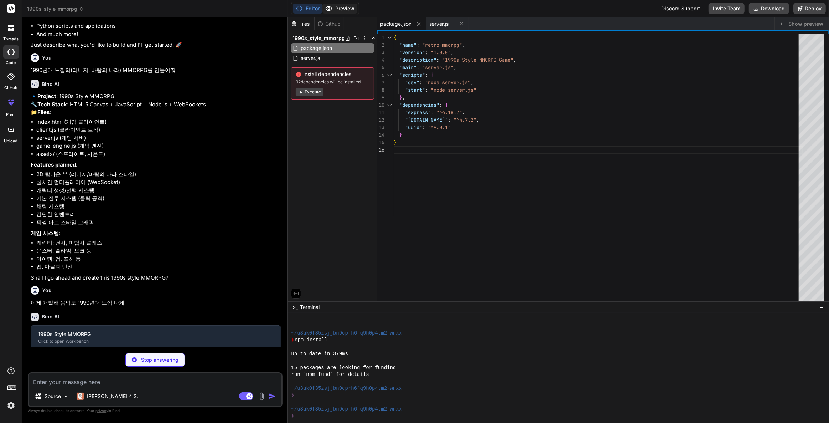
click at [346, 9] on button "Preview" at bounding box center [339, 9] width 35 height 10
click at [443, 20] on span "server.js" at bounding box center [438, 23] width 19 height 7
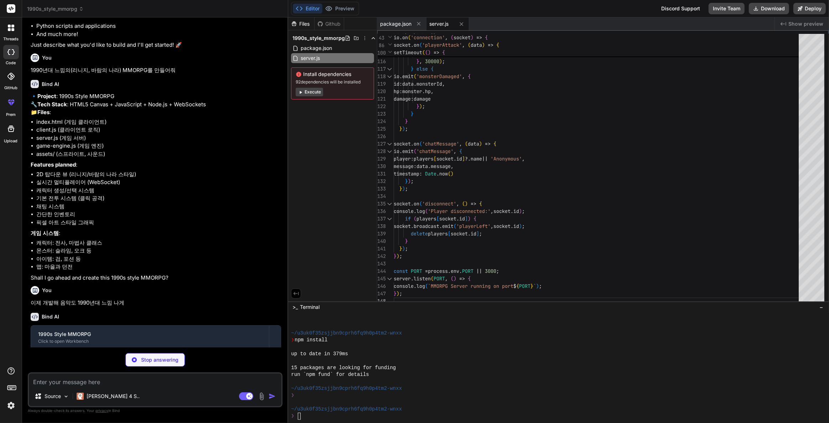
click at [334, 80] on span "92 dependencies will be installed" at bounding box center [333, 82] width 74 height 6
click at [365, 94] on span "Execute" at bounding box center [333, 92] width 74 height 9
click at [349, 94] on span "Execute" at bounding box center [333, 92] width 74 height 9
click at [312, 92] on button "Execute" at bounding box center [309, 92] width 27 height 9
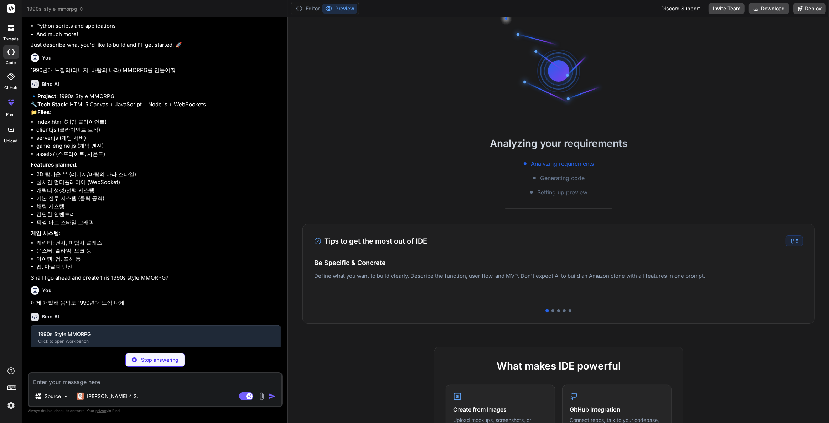
scroll to position [338, 0]
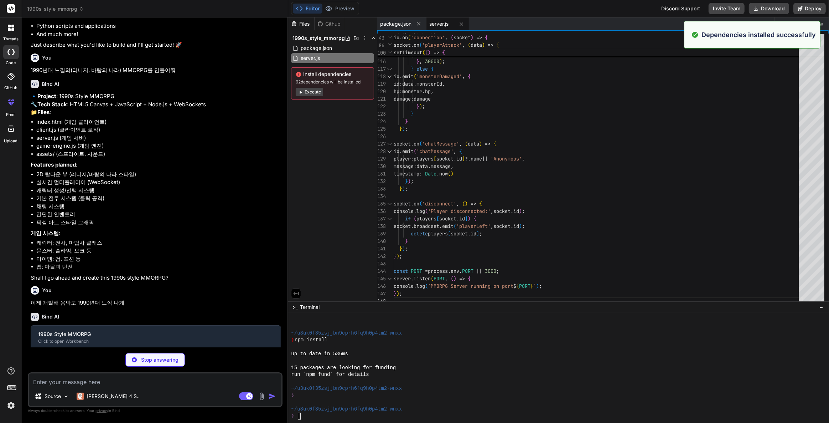
click at [208, 255] on li "몬스터: 슬라임, 오크 등" at bounding box center [158, 251] width 245 height 8
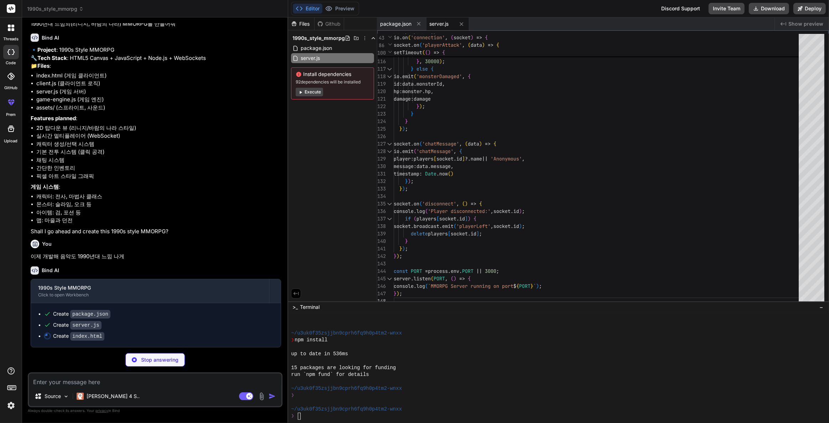
scroll to position [147, 0]
click at [321, 414] on div "❯" at bounding box center [554, 415] width 527 height 7
drag, startPoint x: 829, startPoint y: 264, endPoint x: 829, endPoint y: 270, distance: 6.1
click at [829, 270] on div "112 113 114 115 116 117 118 119 120 121 122 123 124 125 126 127 128 129 130 131…" at bounding box center [603, 165] width 452 height 271
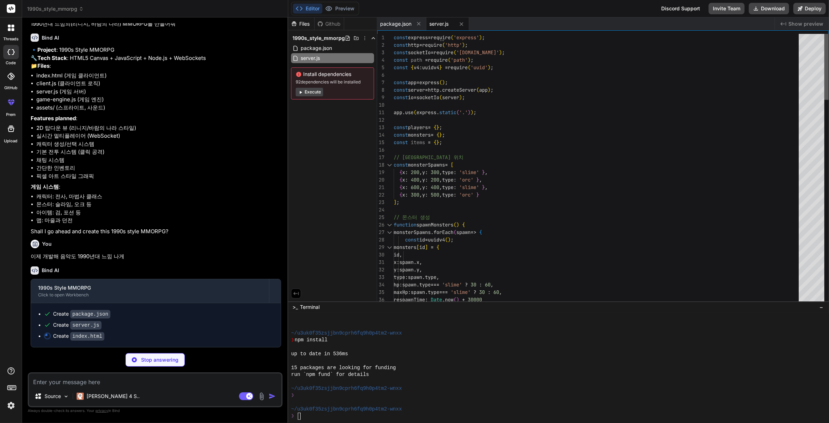
click at [826, 34] on div at bounding box center [827, 67] width 4 height 66
click at [394, 20] on span "package.json" at bounding box center [395, 23] width 31 height 7
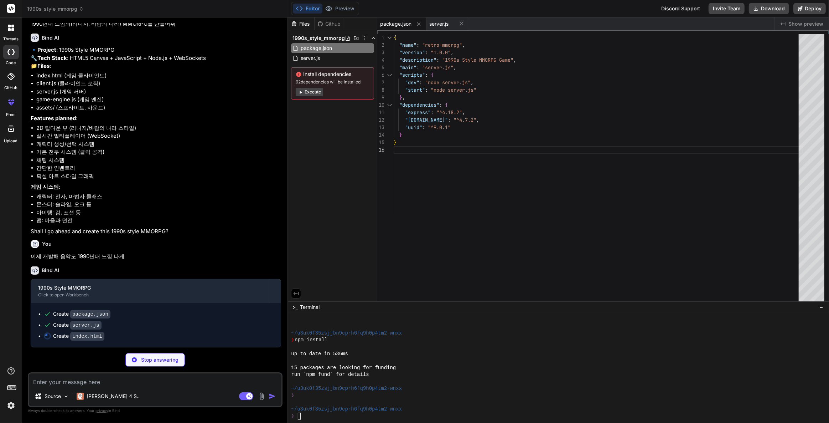
click at [819, 305] on button "−" at bounding box center [821, 306] width 7 height 11
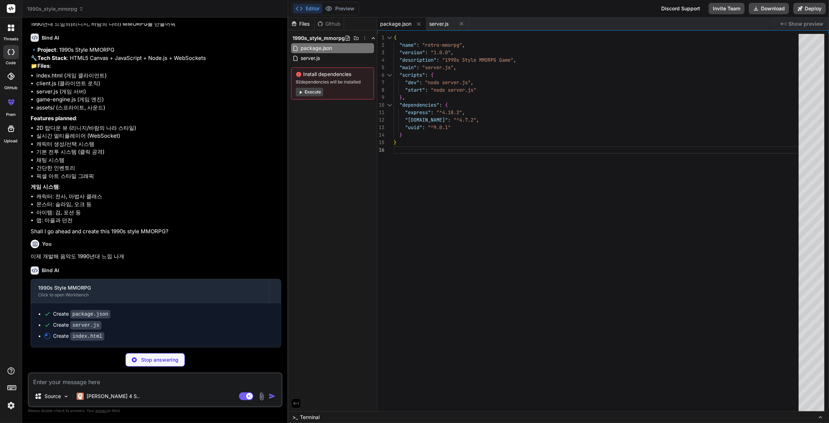
click at [314, 95] on button "Execute" at bounding box center [309, 92] width 27 height 9
click at [733, 40] on div "Dependencies installed successfully" at bounding box center [752, 34] width 136 height 27
click at [344, 137] on div "Files Github 1990s_style_mmorpg package.json server.js Install dependencies 92 …" at bounding box center [332, 213] width 89 height 393
drag, startPoint x: 368, startPoint y: 76, endPoint x: 348, endPoint y: 79, distance: 19.9
drag, startPoint x: 348, startPoint y: 79, endPoint x: 335, endPoint y: 72, distance: 14.7
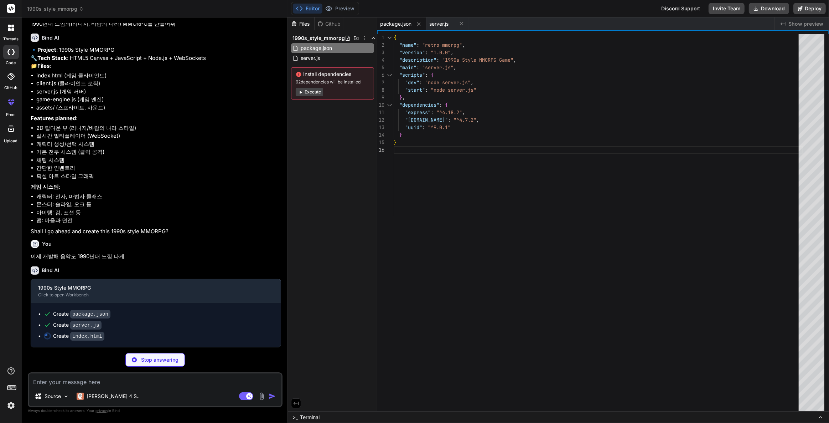
click at [335, 72] on span "Install dependencies" at bounding box center [333, 74] width 74 height 7
click at [786, 24] on icon "Created with Pixso." at bounding box center [784, 24] width 6 height 6
click at [327, 21] on div "Github" at bounding box center [329, 23] width 29 height 7
click at [321, 22] on icon at bounding box center [320, 23] width 5 height 5
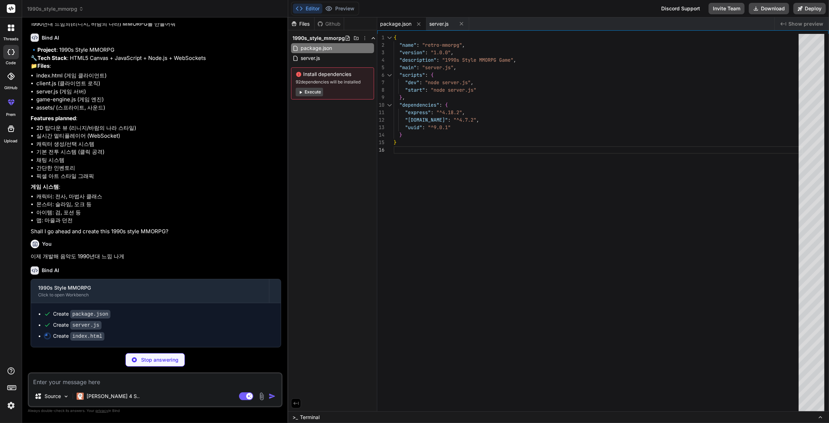
click at [300, 27] on div "Files" at bounding box center [301, 23] width 26 height 7
click at [371, 37] on icon at bounding box center [374, 38] width 6 height 6
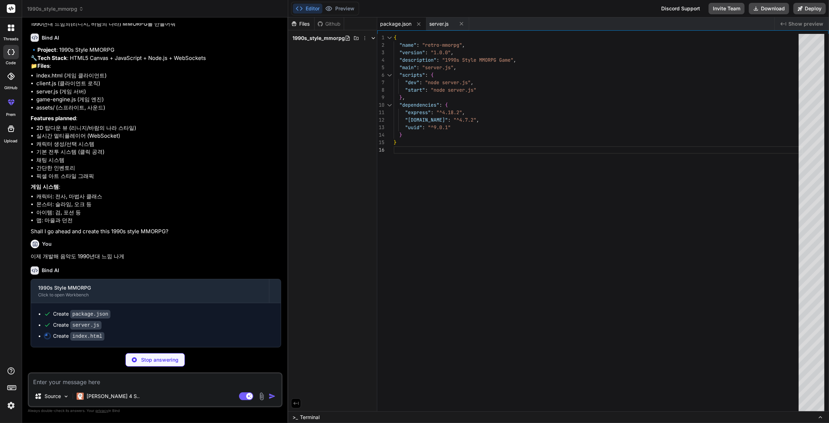
drag, startPoint x: 272, startPoint y: 141, endPoint x: 248, endPoint y: 133, distance: 25.1
click at [270, 140] on li "실시간 멀티플레이어 (WebSocket)" at bounding box center [158, 136] width 245 height 8
click at [247, 131] on li "2D 탑다운 뷰 (리니지/바람의 나라 스타일)" at bounding box center [158, 128] width 245 height 8
click at [307, 35] on span "1990s_style_mmorpg" at bounding box center [319, 38] width 52 height 7
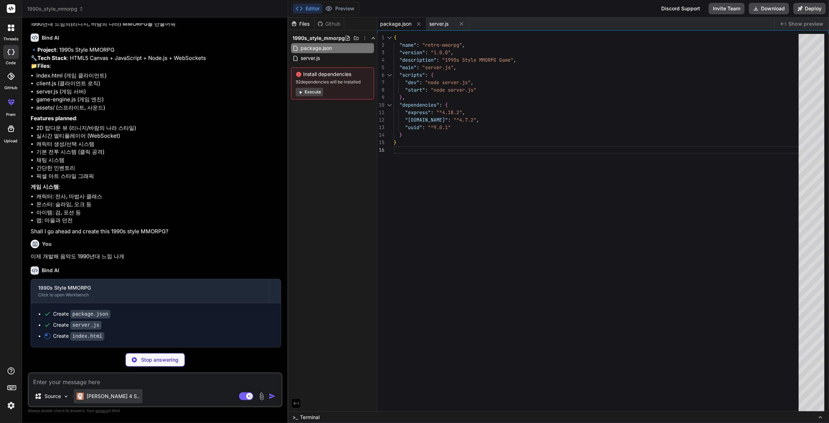
click at [83, 395] on img at bounding box center [80, 395] width 7 height 7
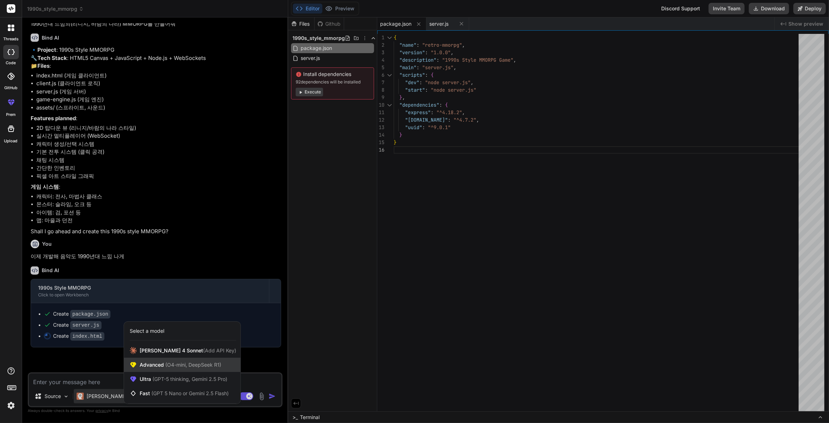
click at [219, 371] on div "Advanced (O4-mini, DeepSeek R1)" at bounding box center [182, 364] width 117 height 14
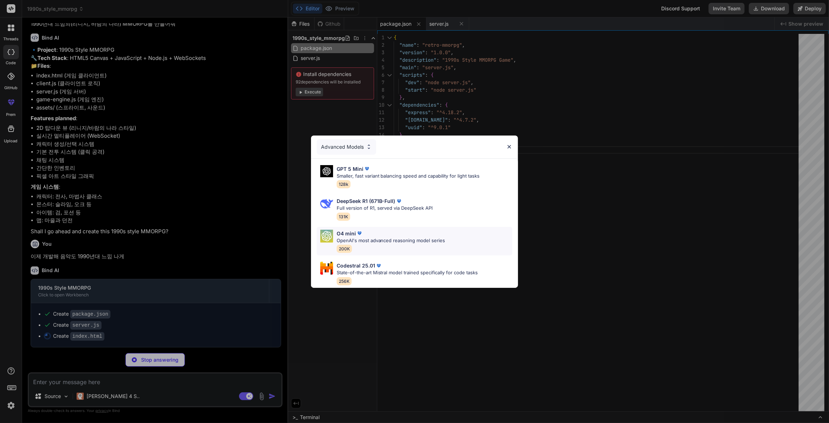
click at [392, 229] on div "O4 mini" at bounding box center [391, 232] width 109 height 7
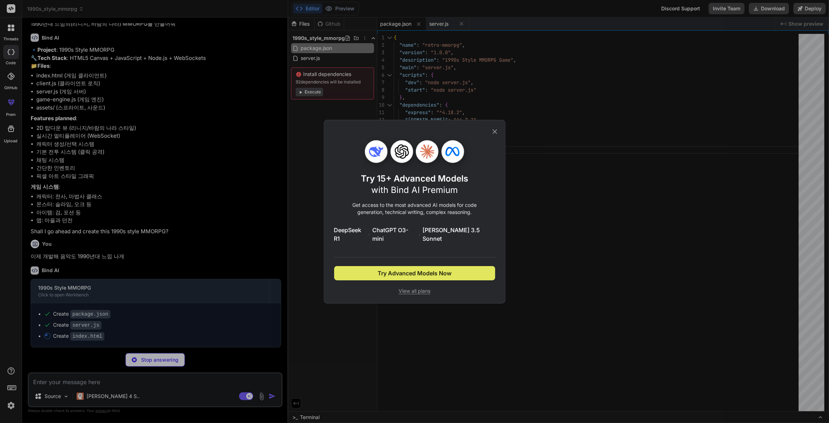
click at [434, 270] on span "Try Advanced Models Now" at bounding box center [415, 273] width 74 height 9
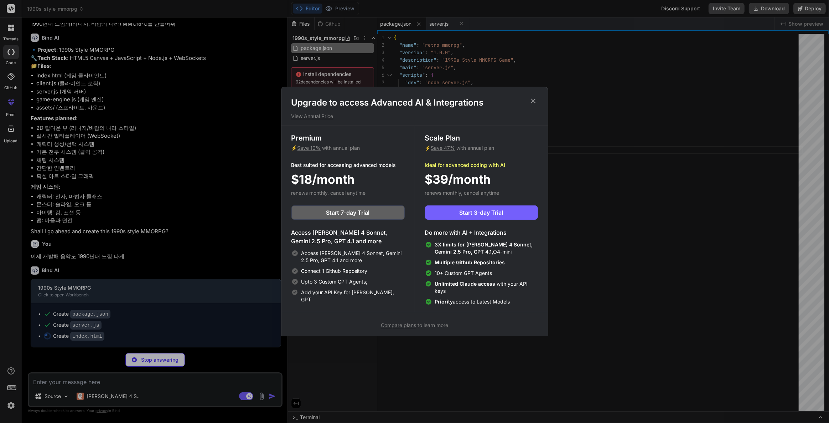
click at [537, 94] on div "Upgrade to access Advanced AI & Integrations View Annual Price Premium ⚡ Save 1…" at bounding box center [414, 213] width 267 height 253
click at [533, 96] on div "Upgrade to access Advanced AI & Integrations View Annual Price Premium ⚡ Save 1…" at bounding box center [414, 213] width 267 height 253
click at [536, 100] on icon at bounding box center [533, 101] width 8 height 8
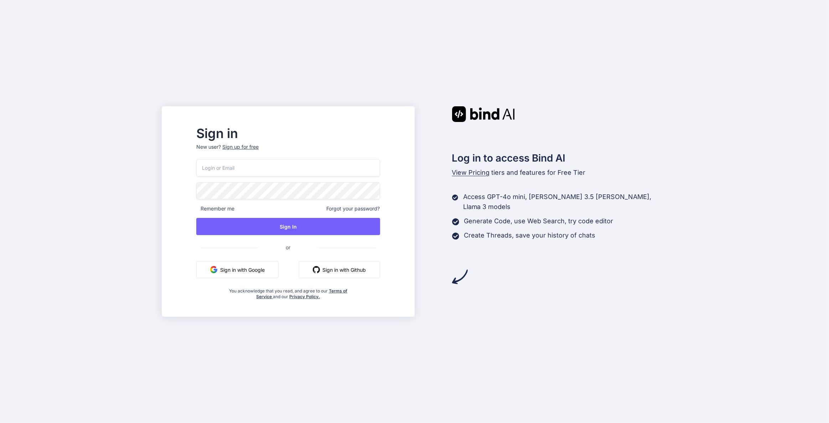
click at [271, 272] on button "Sign in with Google" at bounding box center [237, 269] width 82 height 17
click at [270, 267] on button "Sign in with Google" at bounding box center [237, 269] width 82 height 17
